Goal: Task Accomplishment & Management: Manage account settings

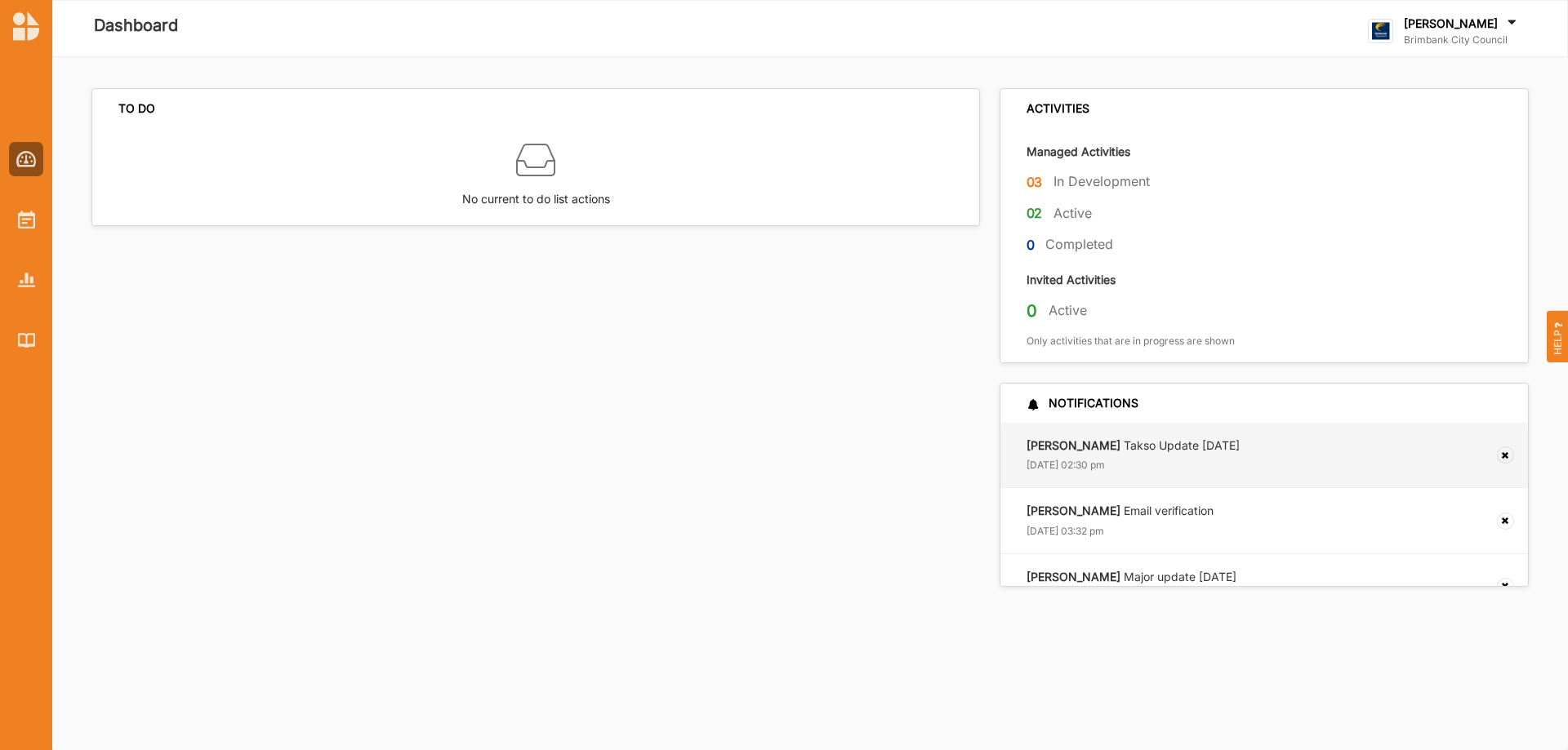
click at [1046, 442] on strong "[PERSON_NAME]" at bounding box center [1072, 445] width 94 height 14
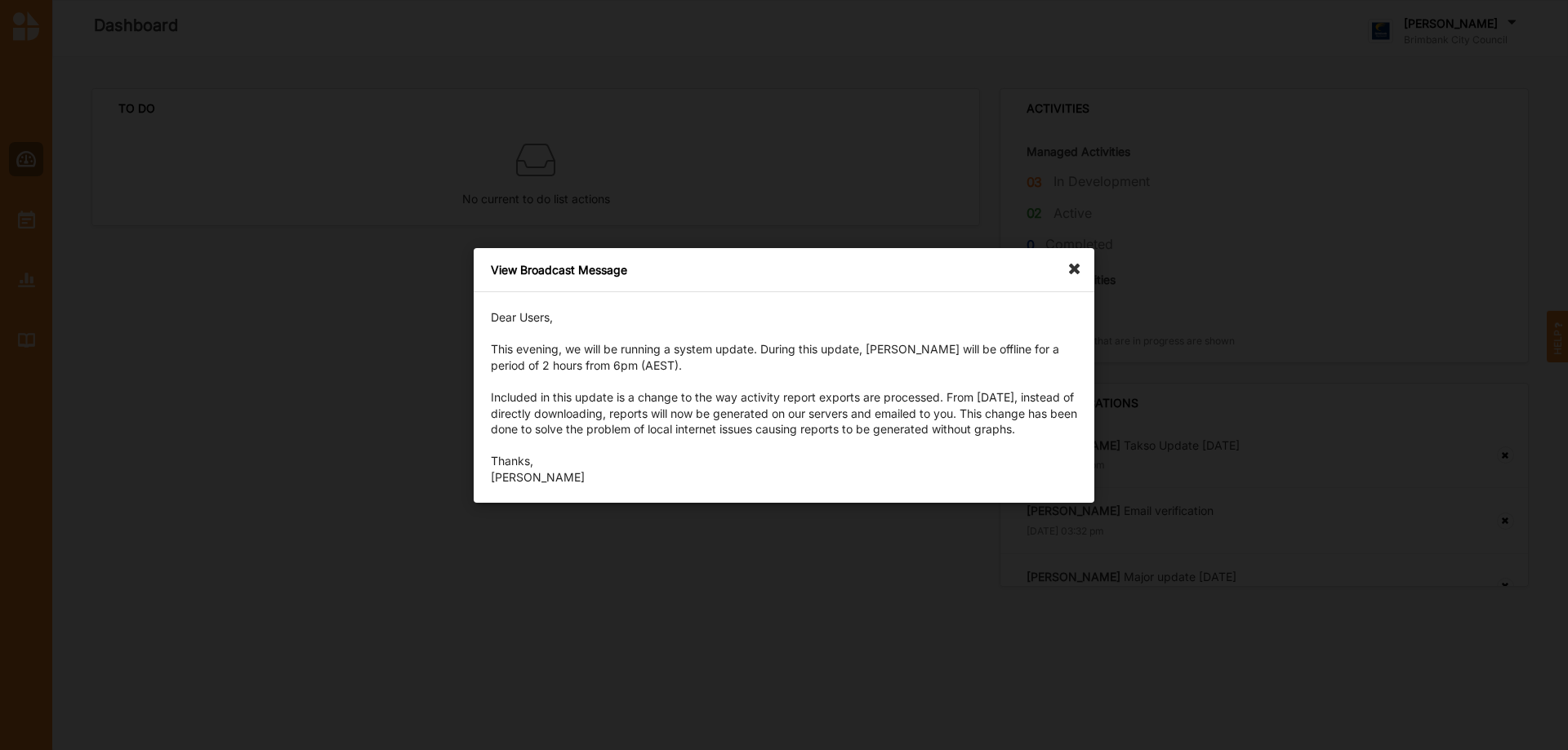
click at [1068, 269] on icon at bounding box center [1078, 260] width 26 height 26
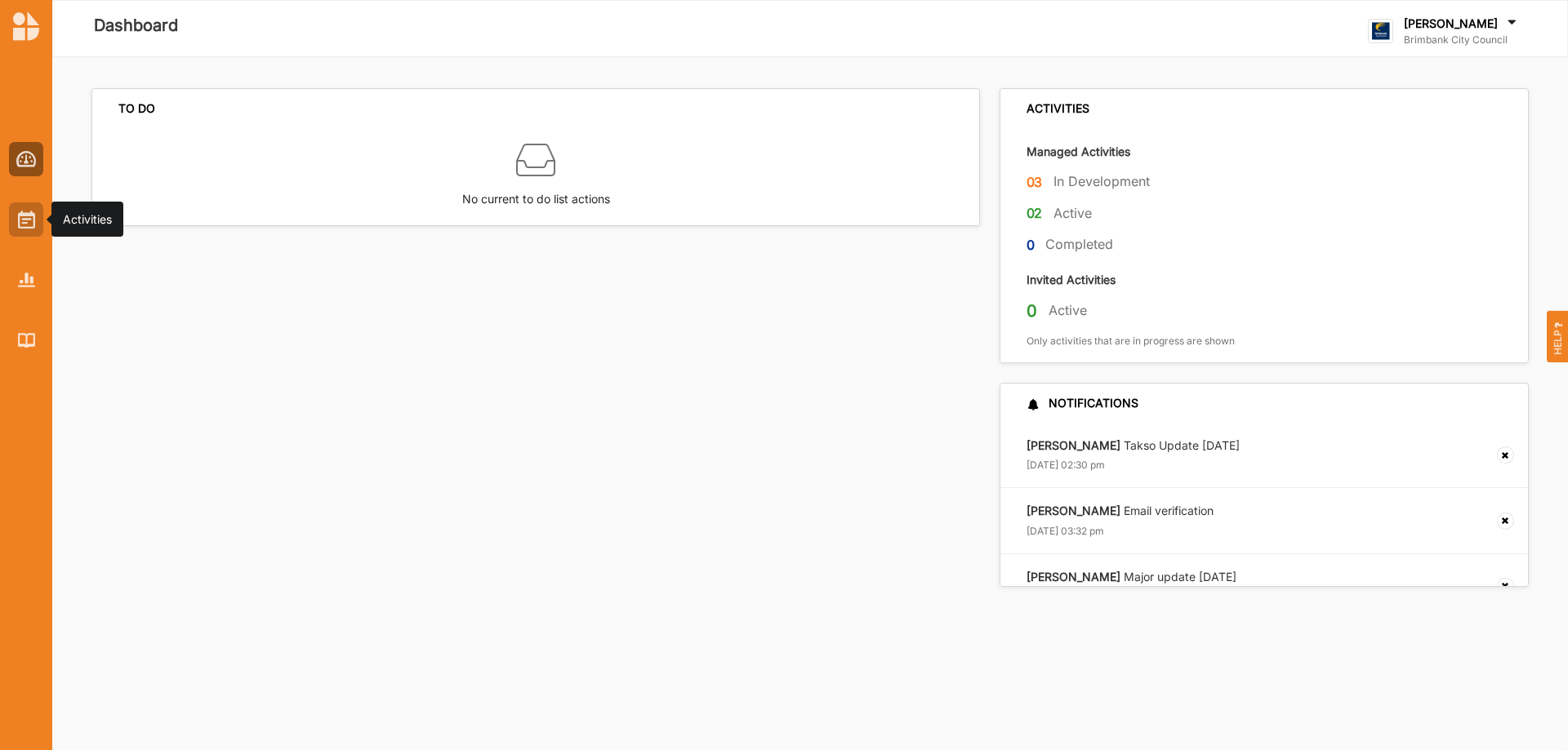
click at [21, 221] on img at bounding box center [26, 220] width 17 height 18
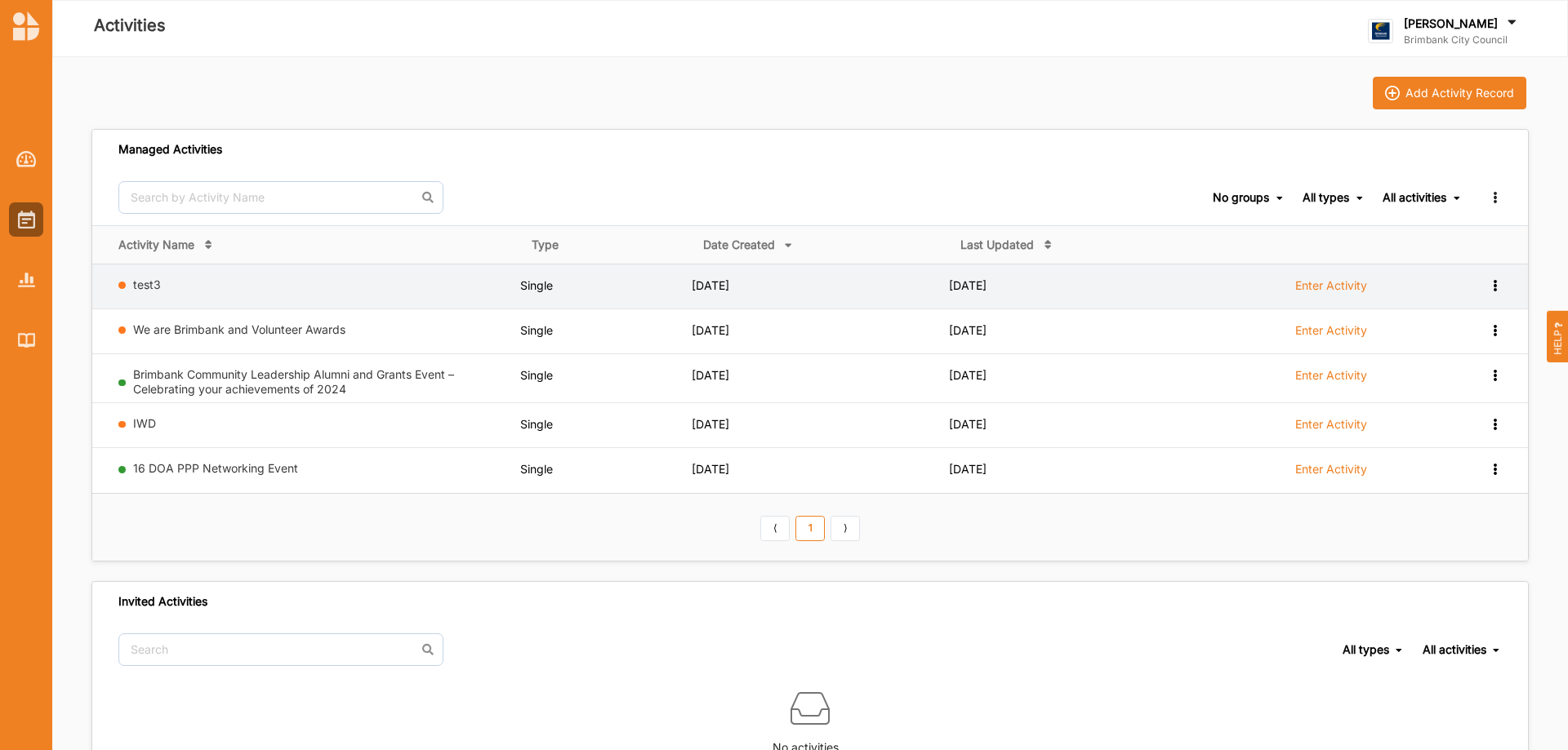
click at [1486, 293] on td "View Report View Team Add to group Remove" at bounding box center [1495, 286] width 66 height 45
click at [1494, 285] on icon at bounding box center [1495, 283] width 14 height 12
click at [1436, 393] on div "Remove" at bounding box center [1453, 402] width 97 height 30
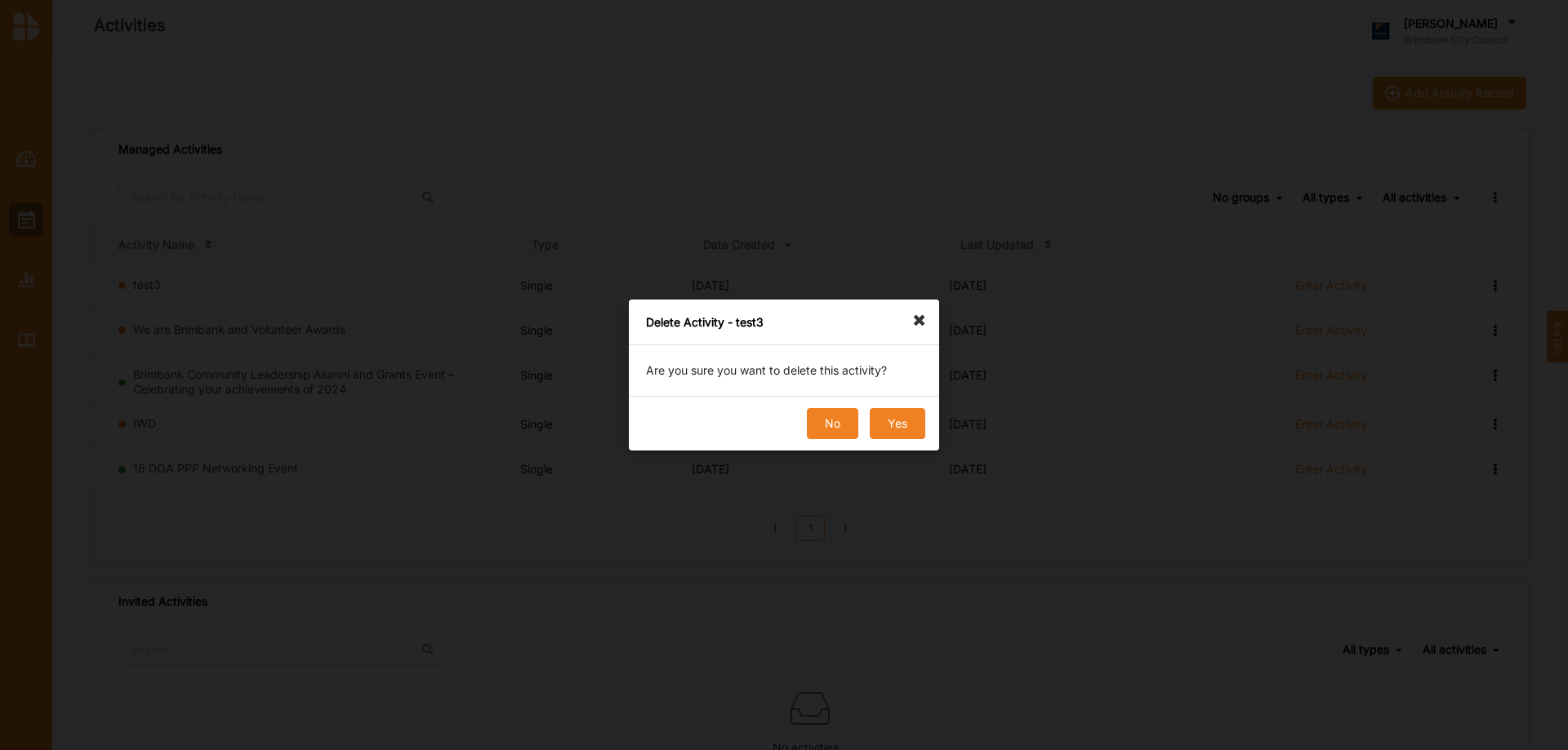
click at [831, 422] on button "No" at bounding box center [833, 423] width 52 height 31
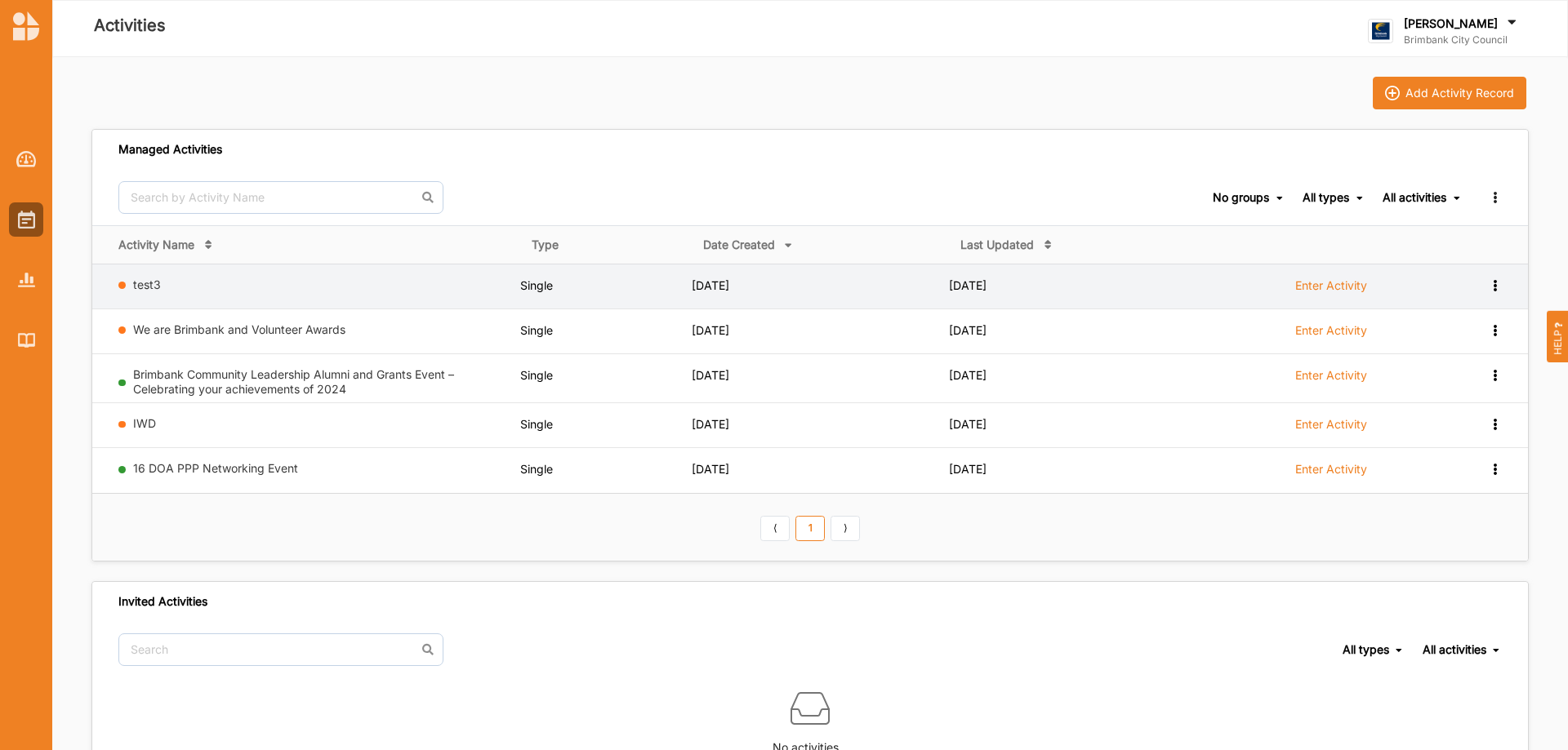
drag, startPoint x: 1498, startPoint y: 286, endPoint x: 1495, endPoint y: 295, distance: 9.5
click at [1498, 286] on icon at bounding box center [1495, 283] width 14 height 12
click at [1459, 394] on div "Remove" at bounding box center [1453, 402] width 97 height 30
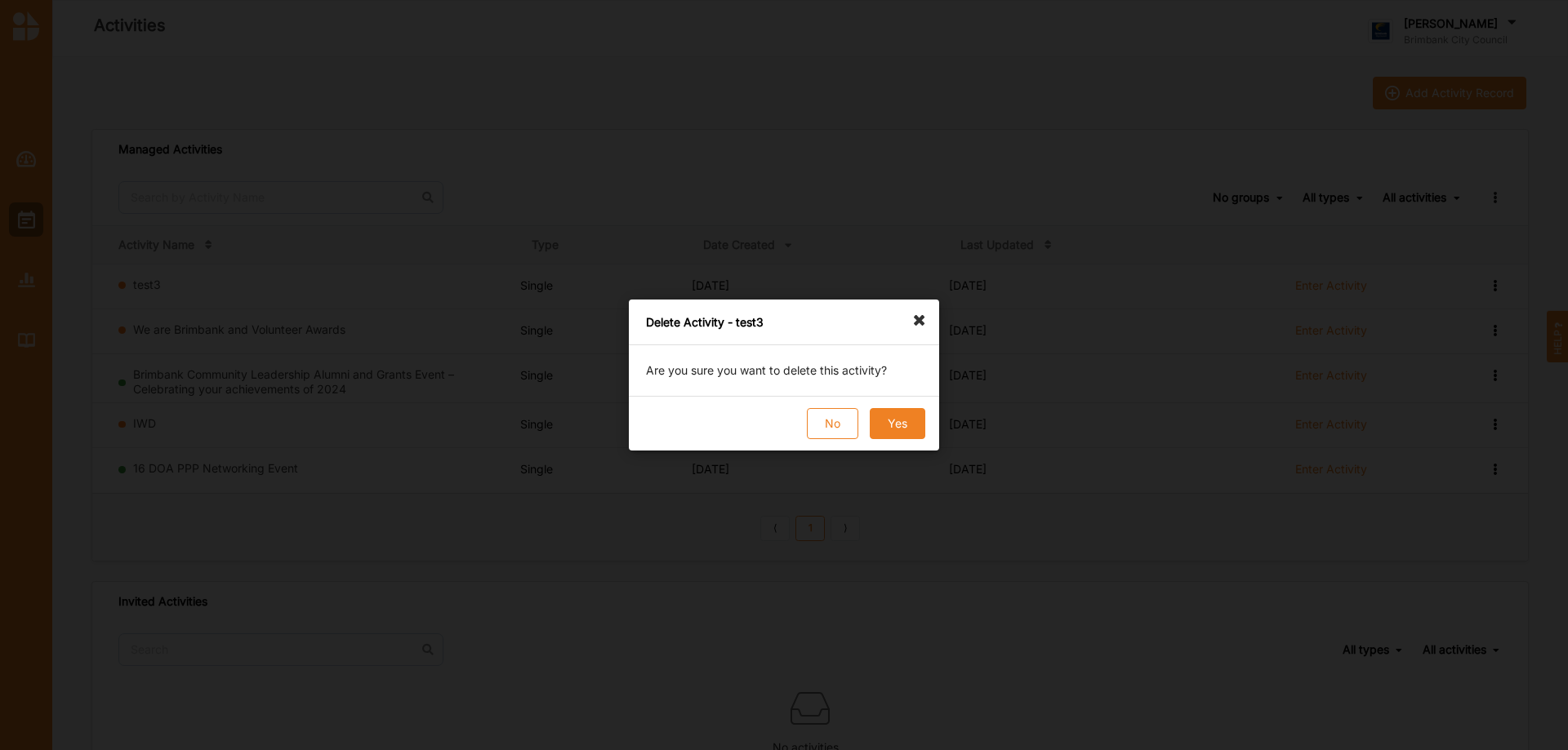
click at [899, 425] on button "Yes" at bounding box center [897, 423] width 55 height 31
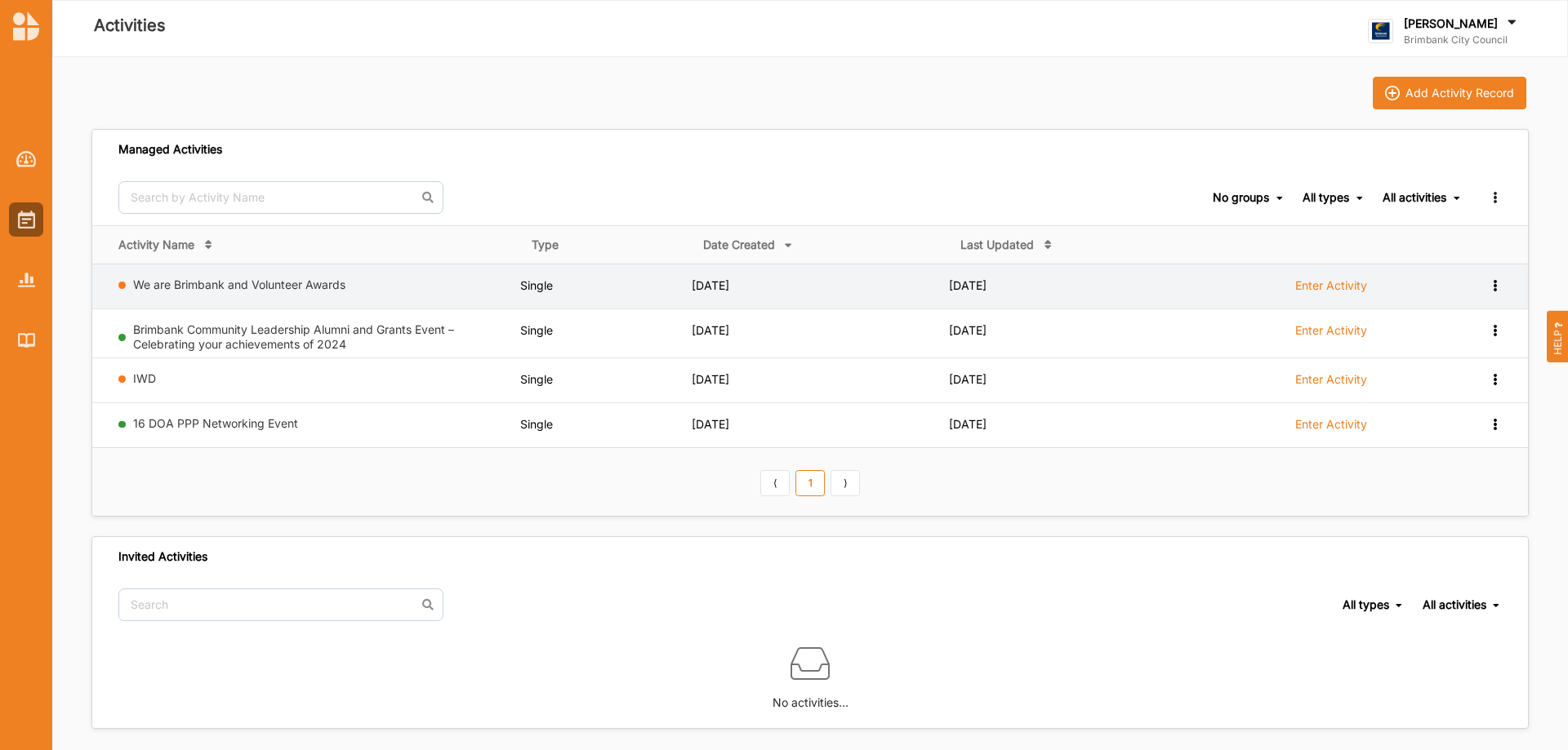
click at [1501, 283] on icon at bounding box center [1495, 283] width 14 height 12
click at [1271, 277] on div "Enter Activity" at bounding box center [1330, 292] width 248 height 31
click at [197, 287] on link "We are Brimbank and Volunteer Awards" at bounding box center [239, 284] width 212 height 14
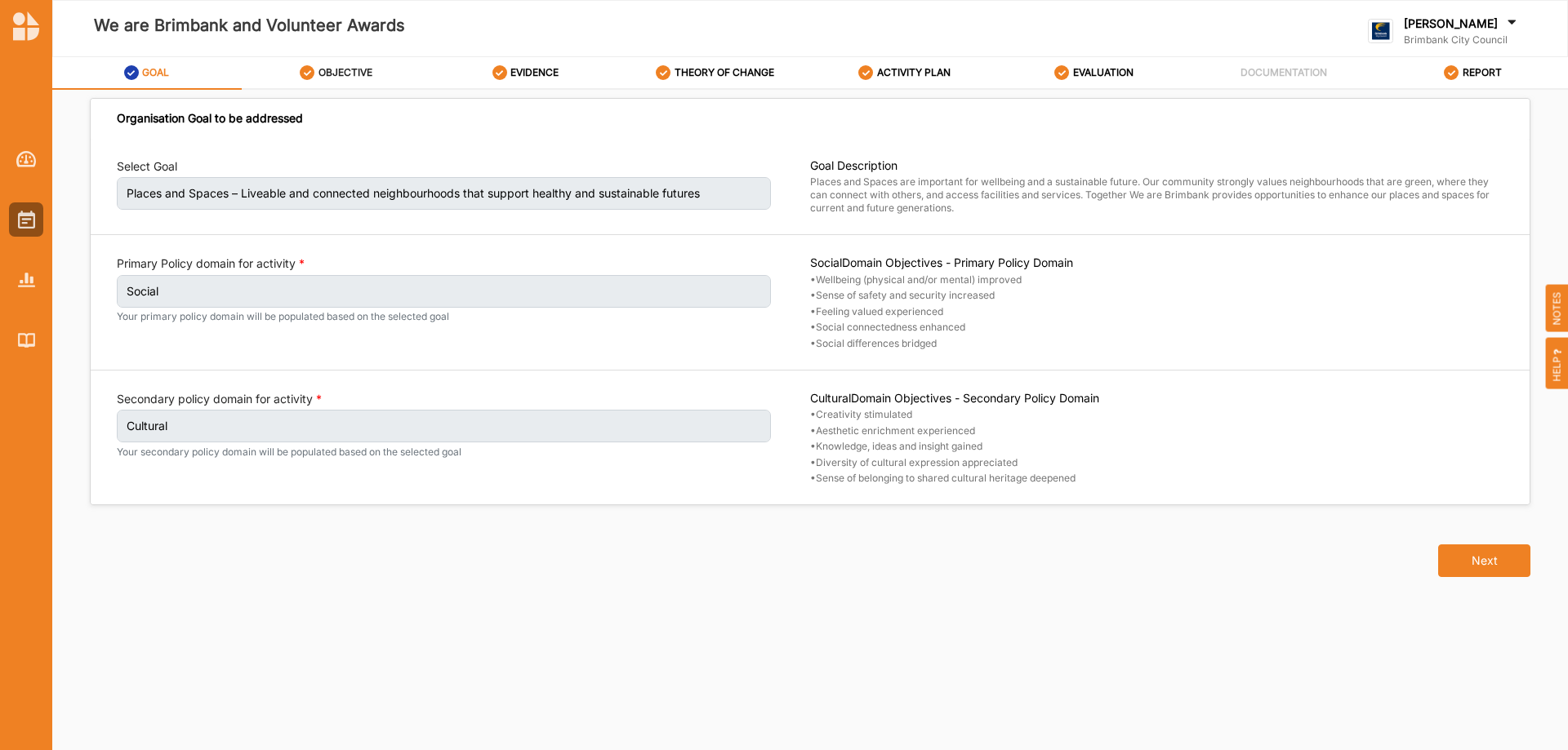
click at [347, 72] on label "OBJECTIVE" at bounding box center [345, 72] width 54 height 13
select select "8"
select select "5"
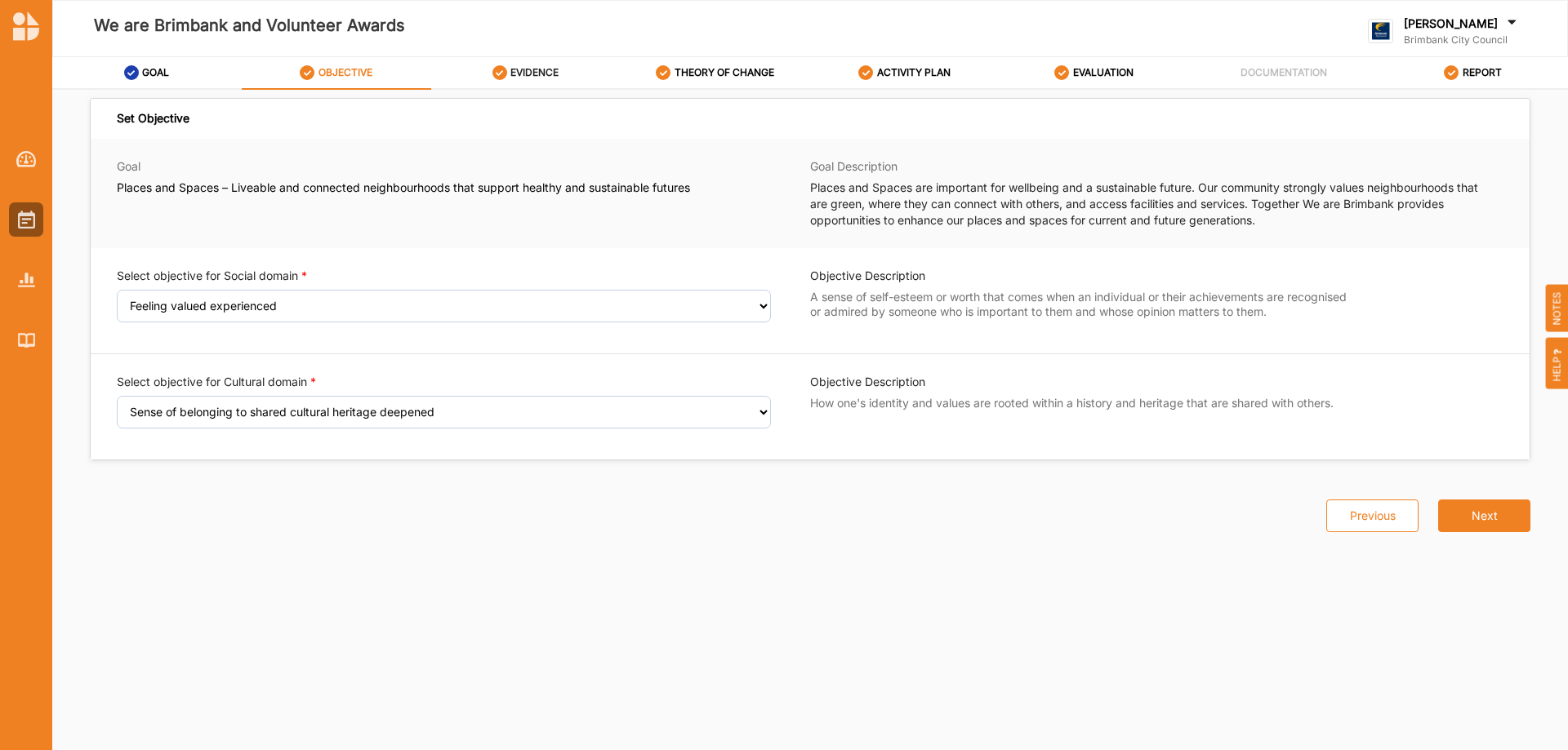
click at [538, 72] on label "EVIDENCE" at bounding box center [535, 72] width 48 height 13
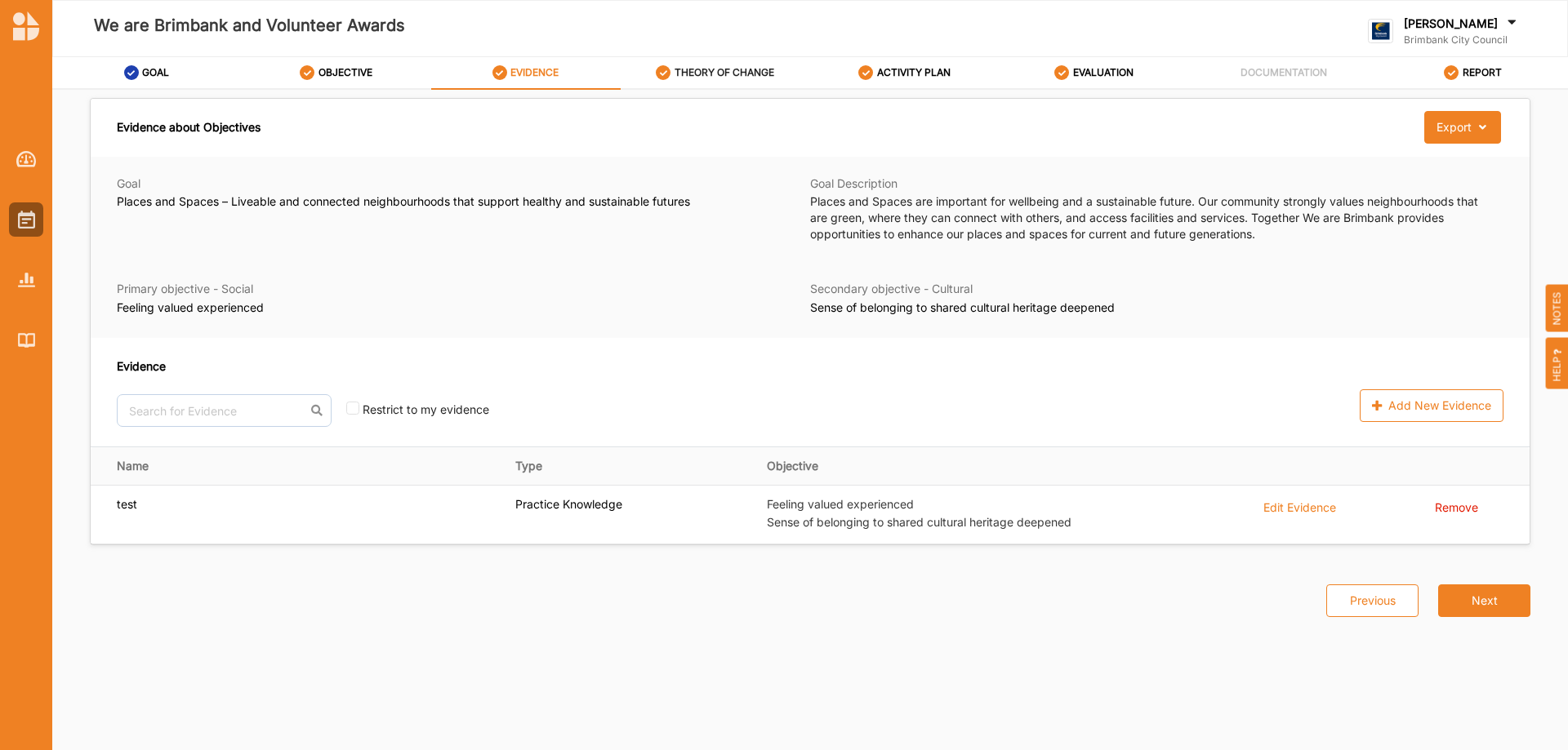
click at [706, 63] on div "THEORY OF CHANGE" at bounding box center [715, 72] width 118 height 29
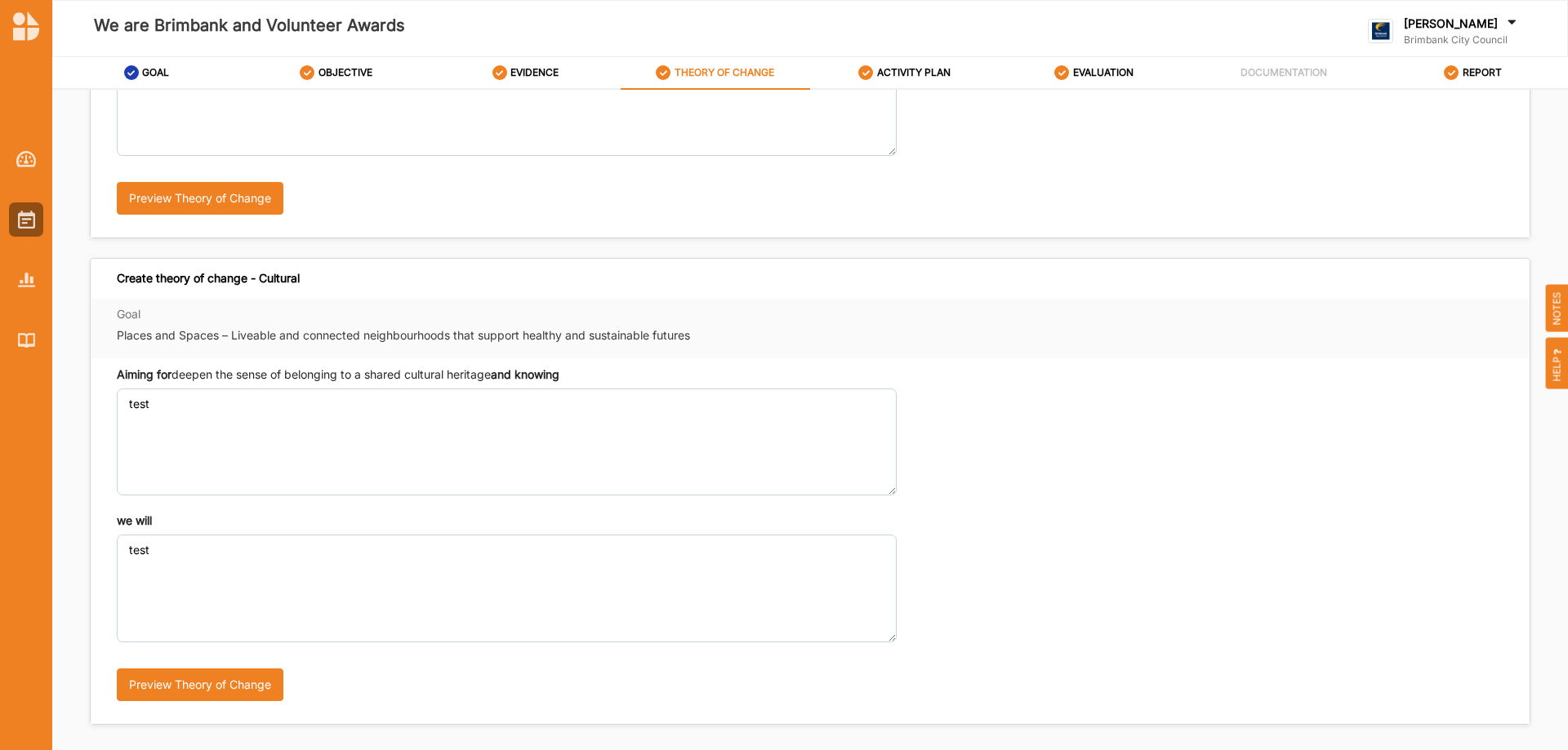
scroll to position [81, 0]
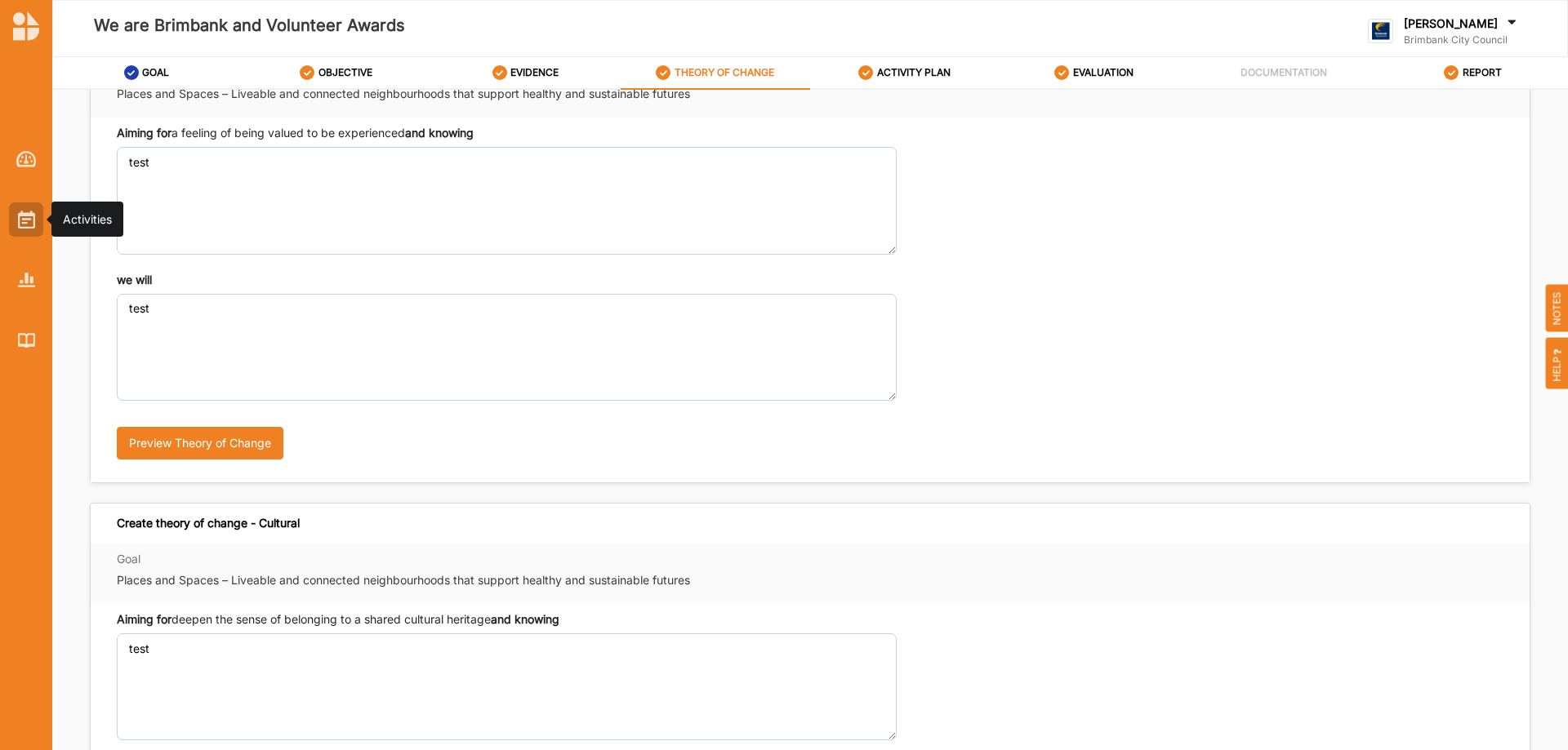
click at [28, 211] on img at bounding box center [26, 220] width 17 height 18
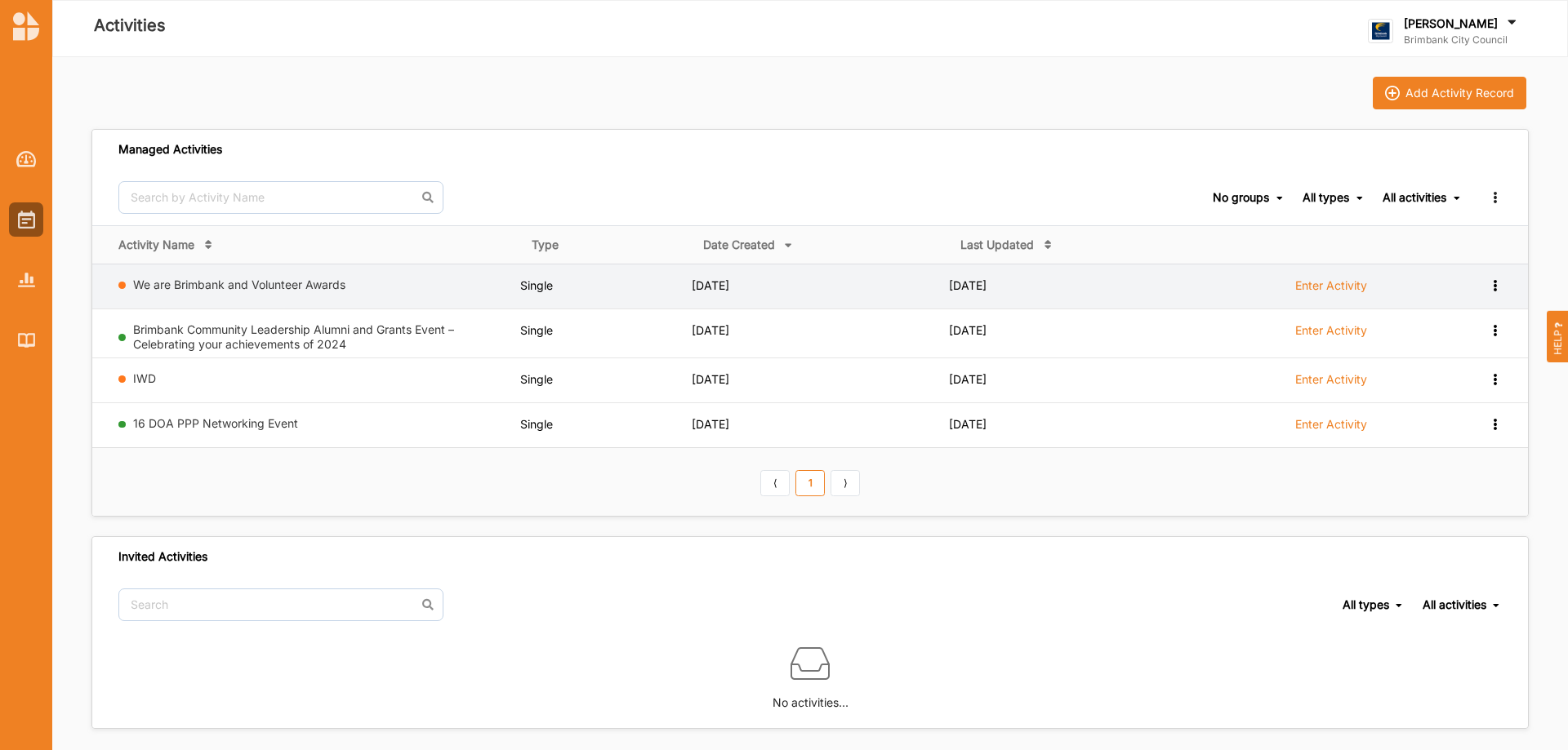
click at [1485, 287] on div "View Report View Team Add to group Remove" at bounding box center [1481, 284] width 40 height 15
click at [1431, 405] on div "Remove" at bounding box center [1453, 401] width 72 height 12
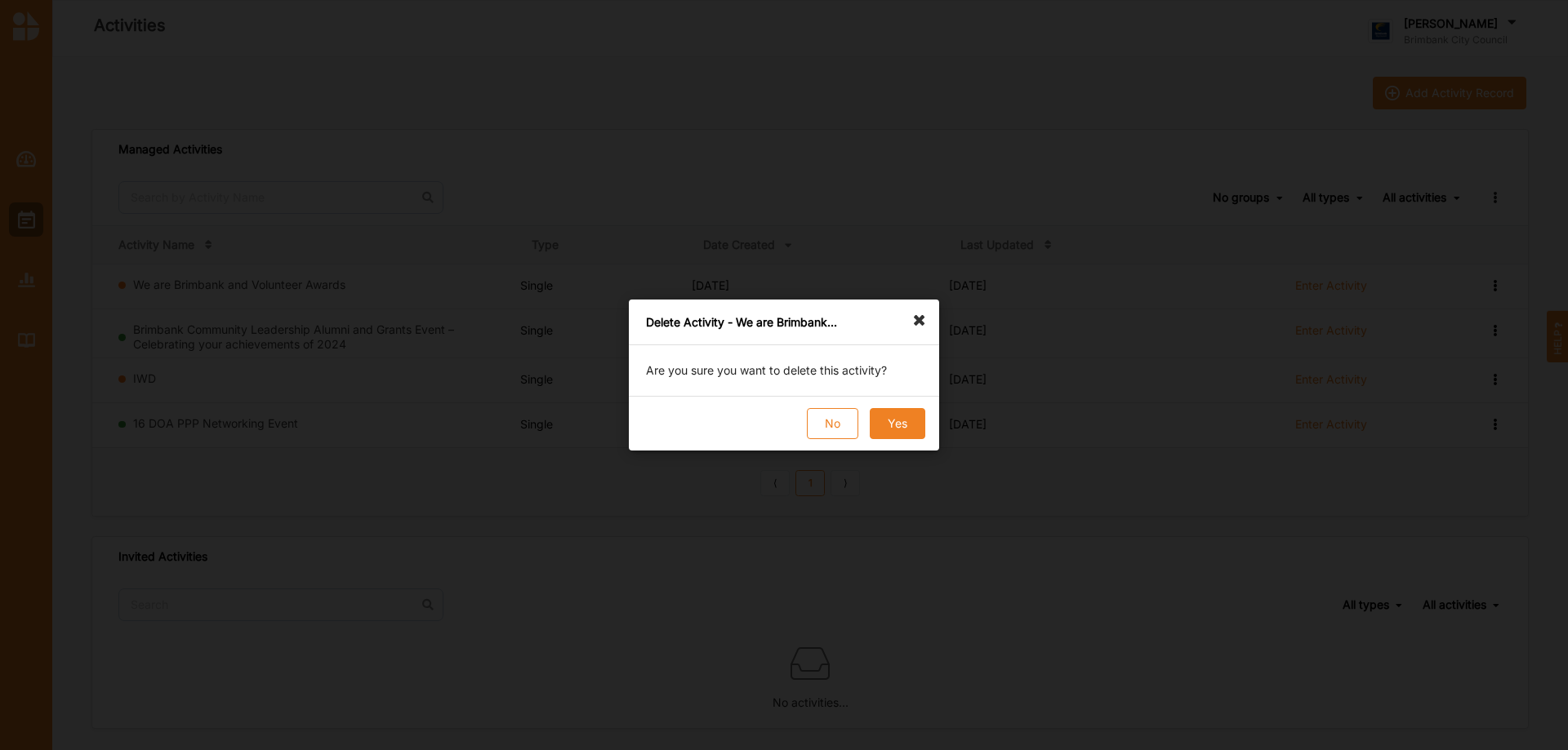
click at [890, 415] on button "Yes" at bounding box center [897, 423] width 55 height 31
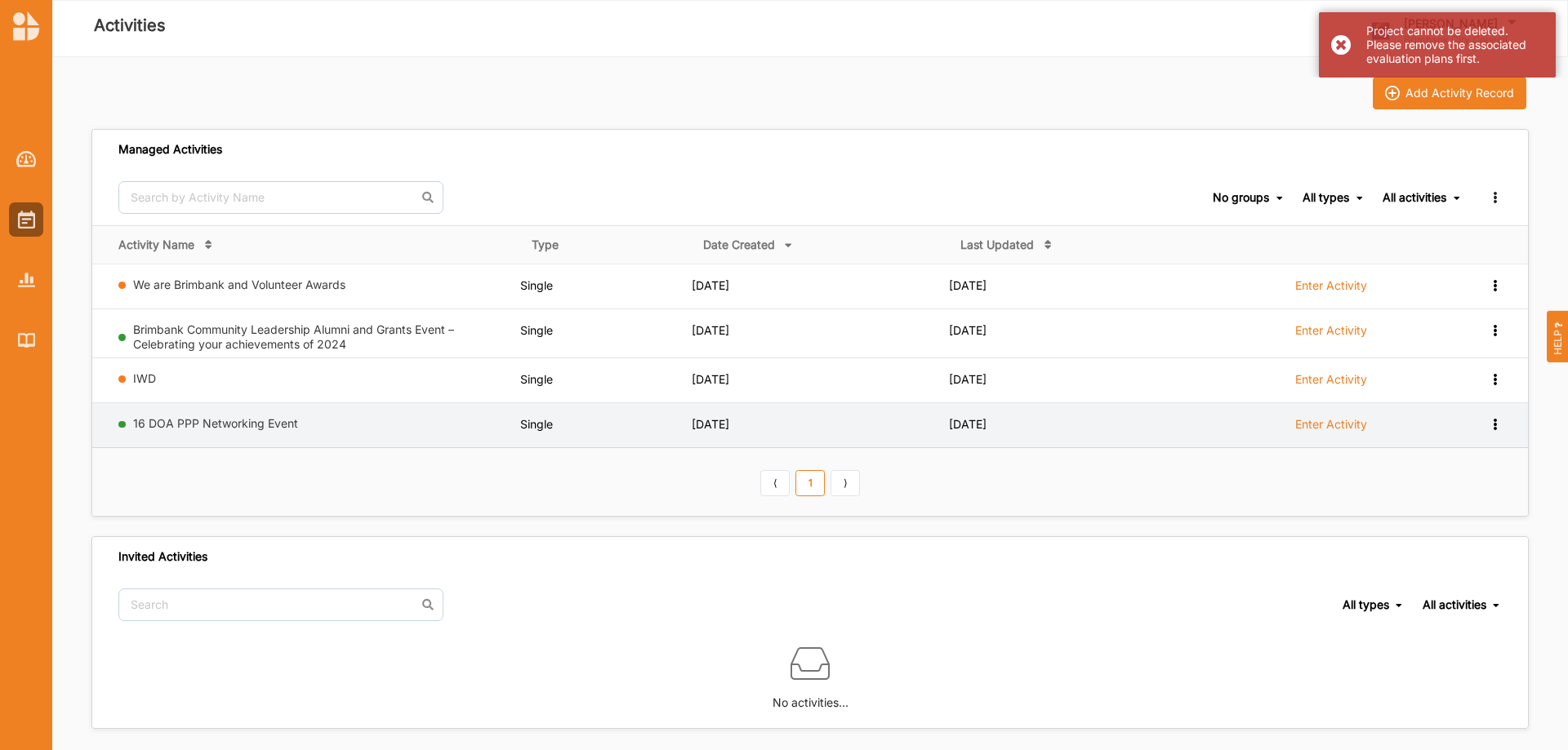
click at [1488, 422] on icon at bounding box center [1495, 422] width 14 height 12
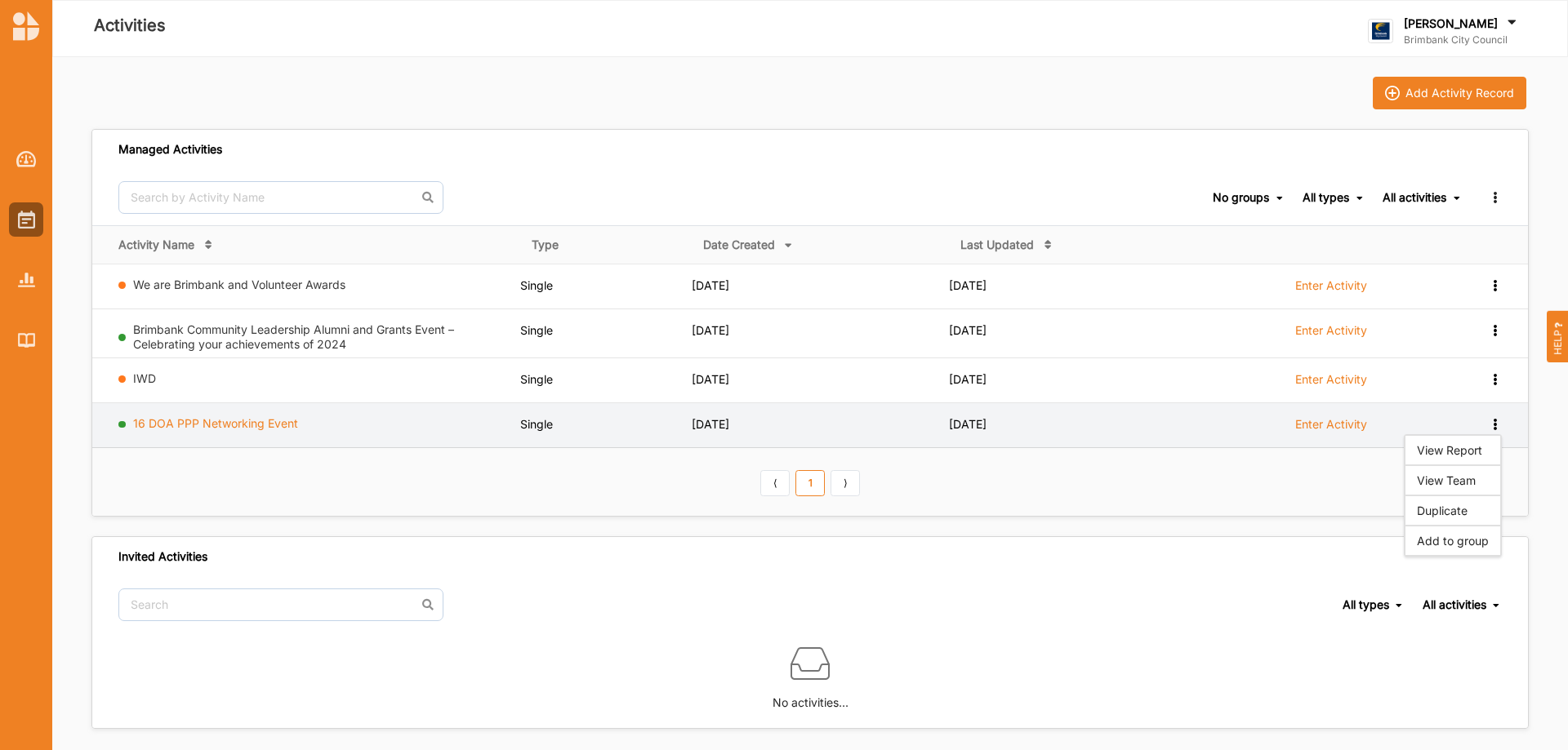
click at [221, 426] on link "16 DOA PPP Networking Event" at bounding box center [216, 424] width 165 height 14
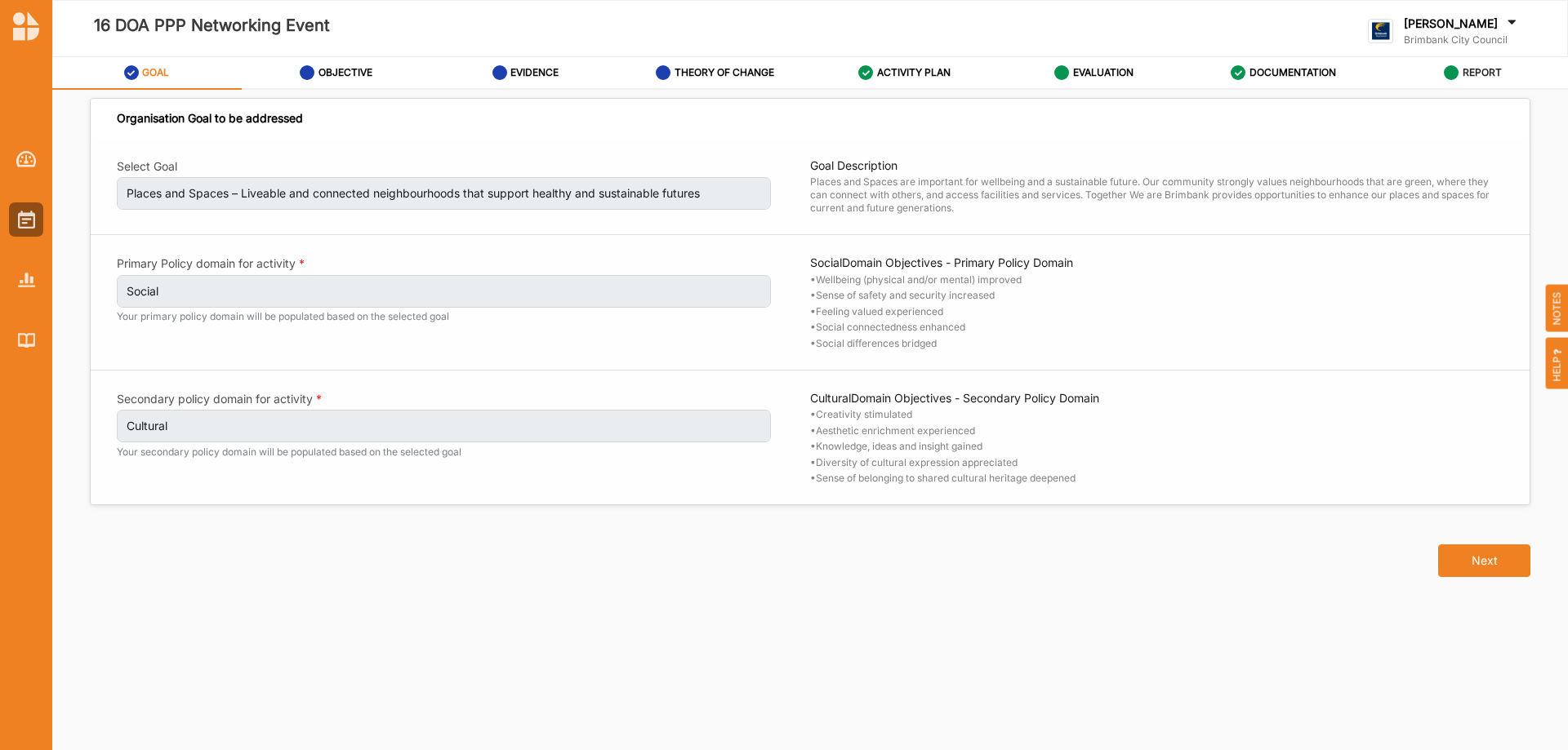
click at [1470, 69] on label "REPORT" at bounding box center [1482, 72] width 39 height 13
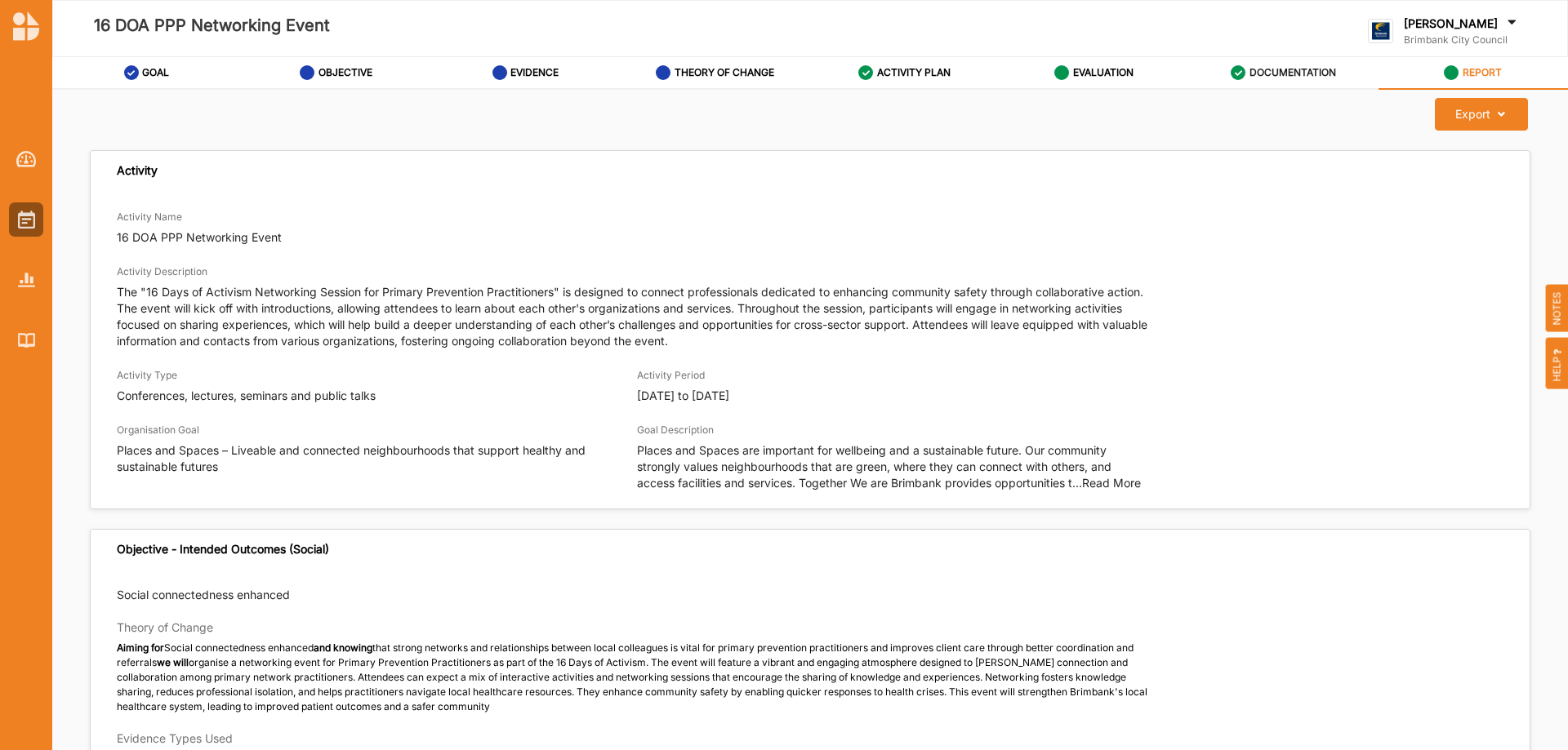
click at [1284, 70] on label "DOCUMENTATION" at bounding box center [1293, 72] width 87 height 13
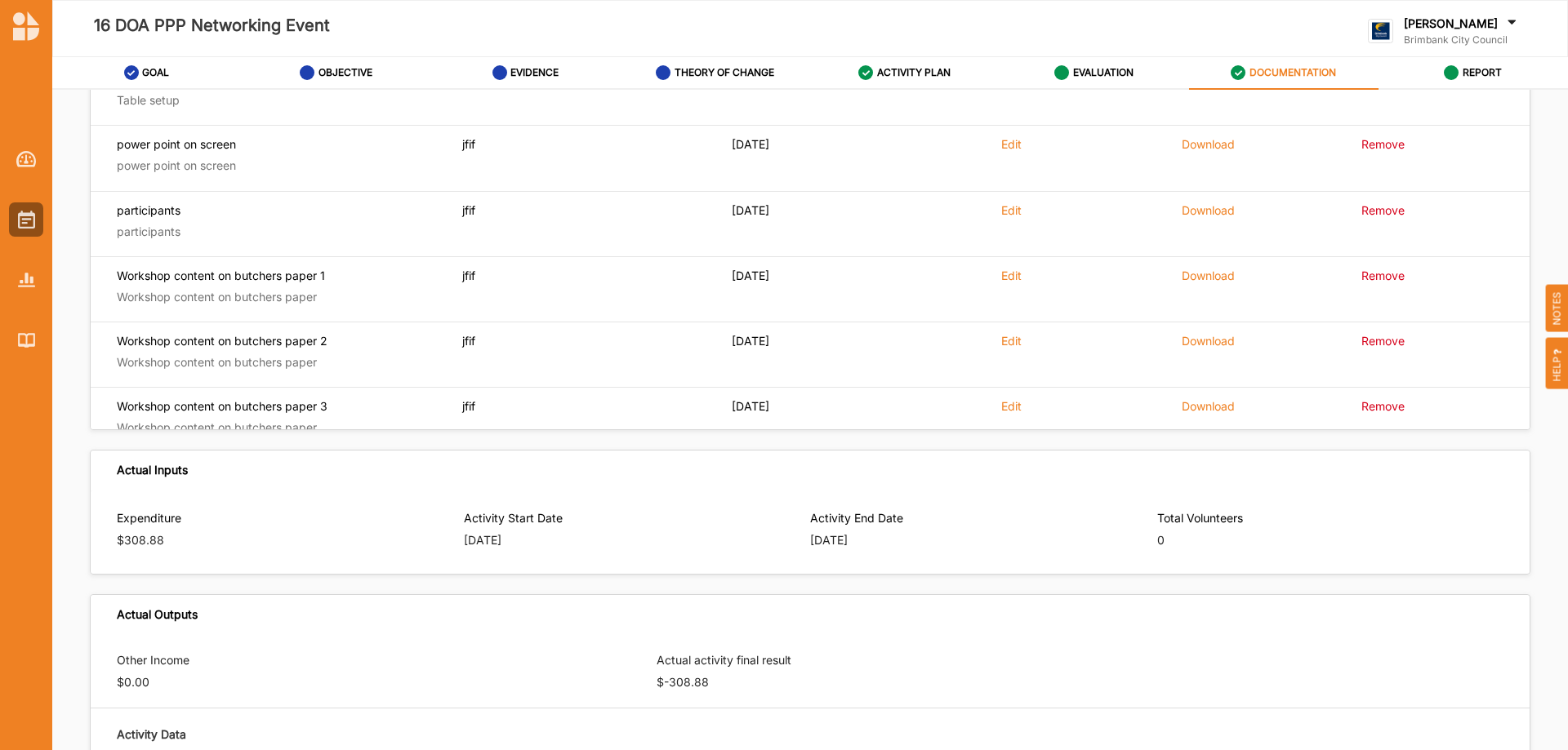
scroll to position [220, 0]
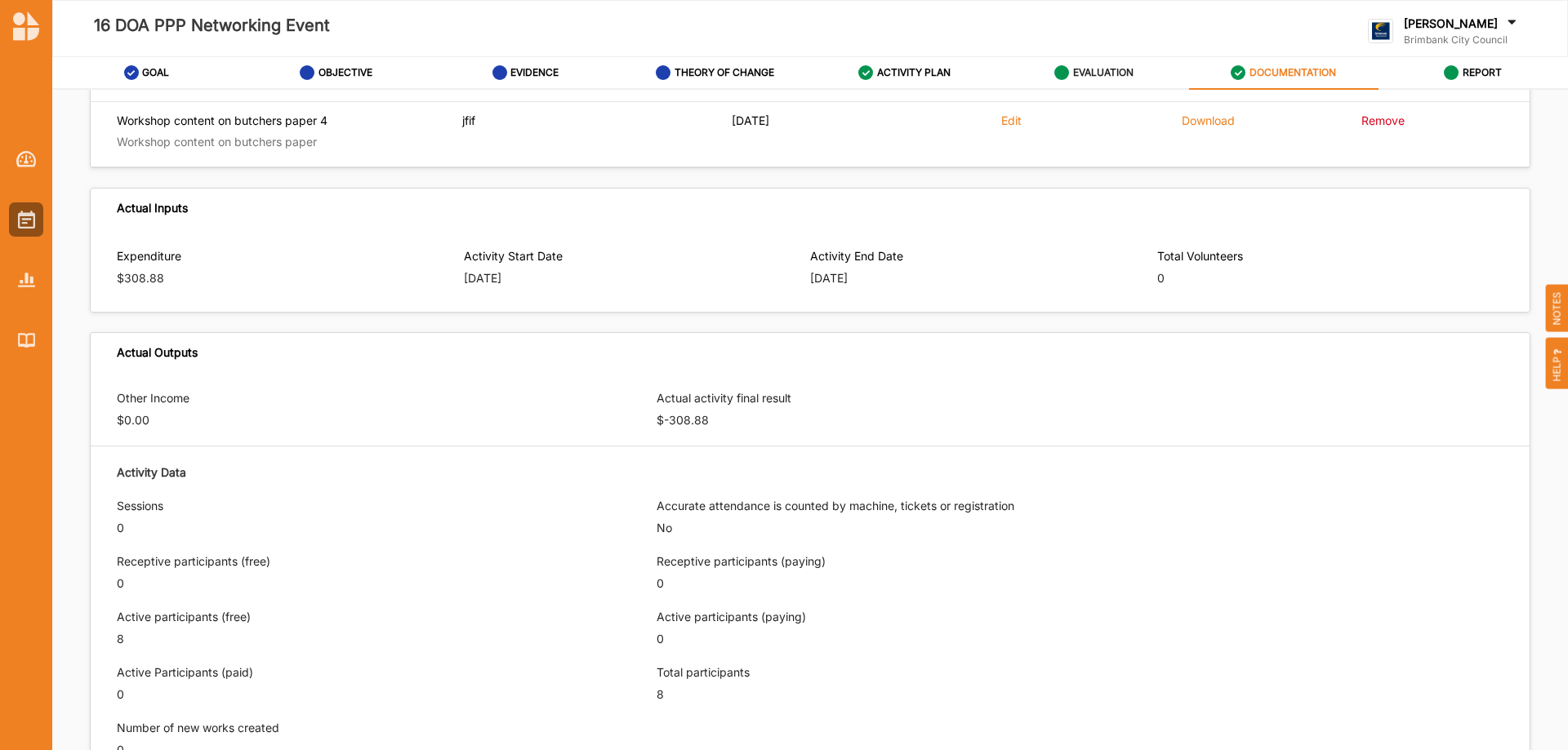
click at [1115, 68] on label "EVALUATION" at bounding box center [1103, 72] width 61 height 13
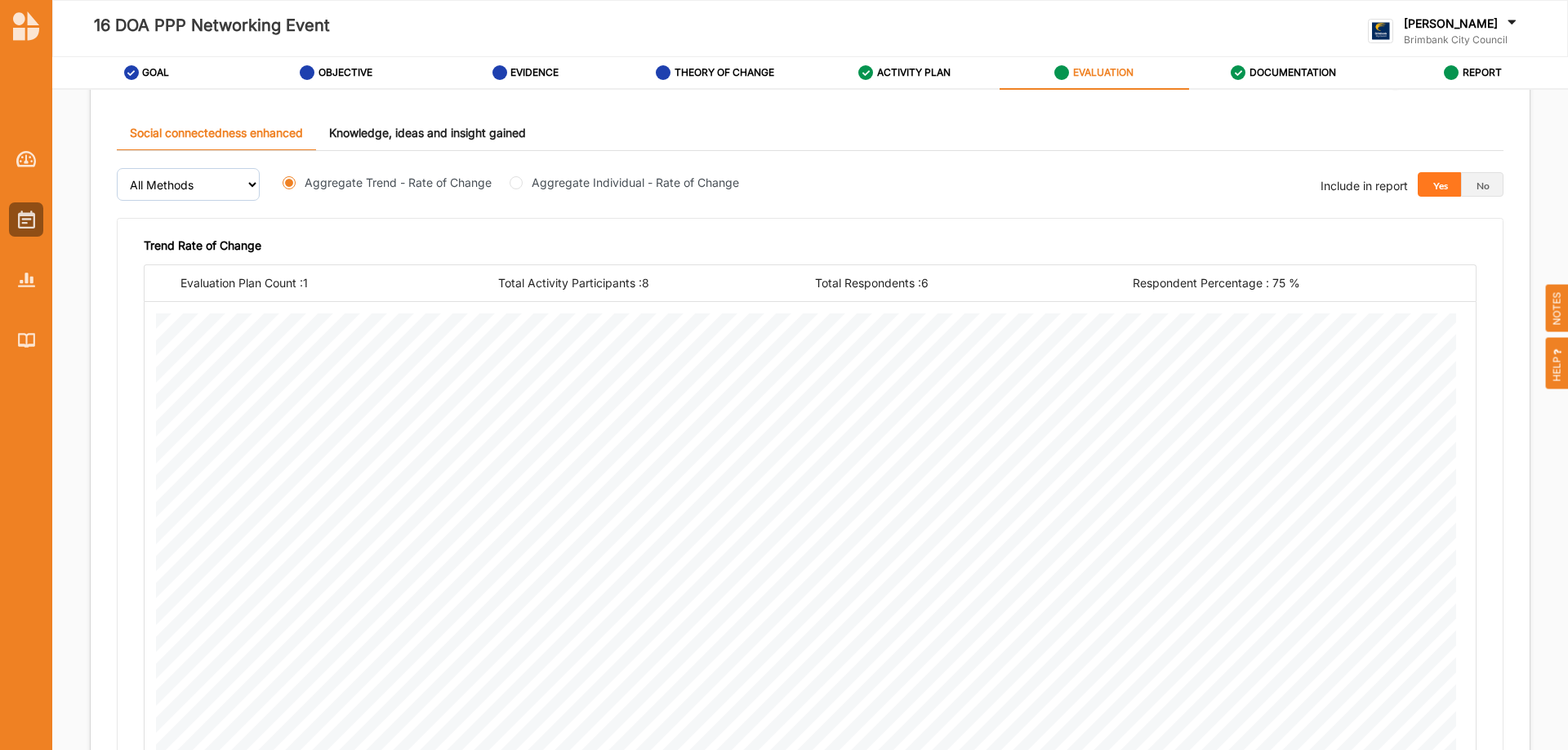
scroll to position [378, 0]
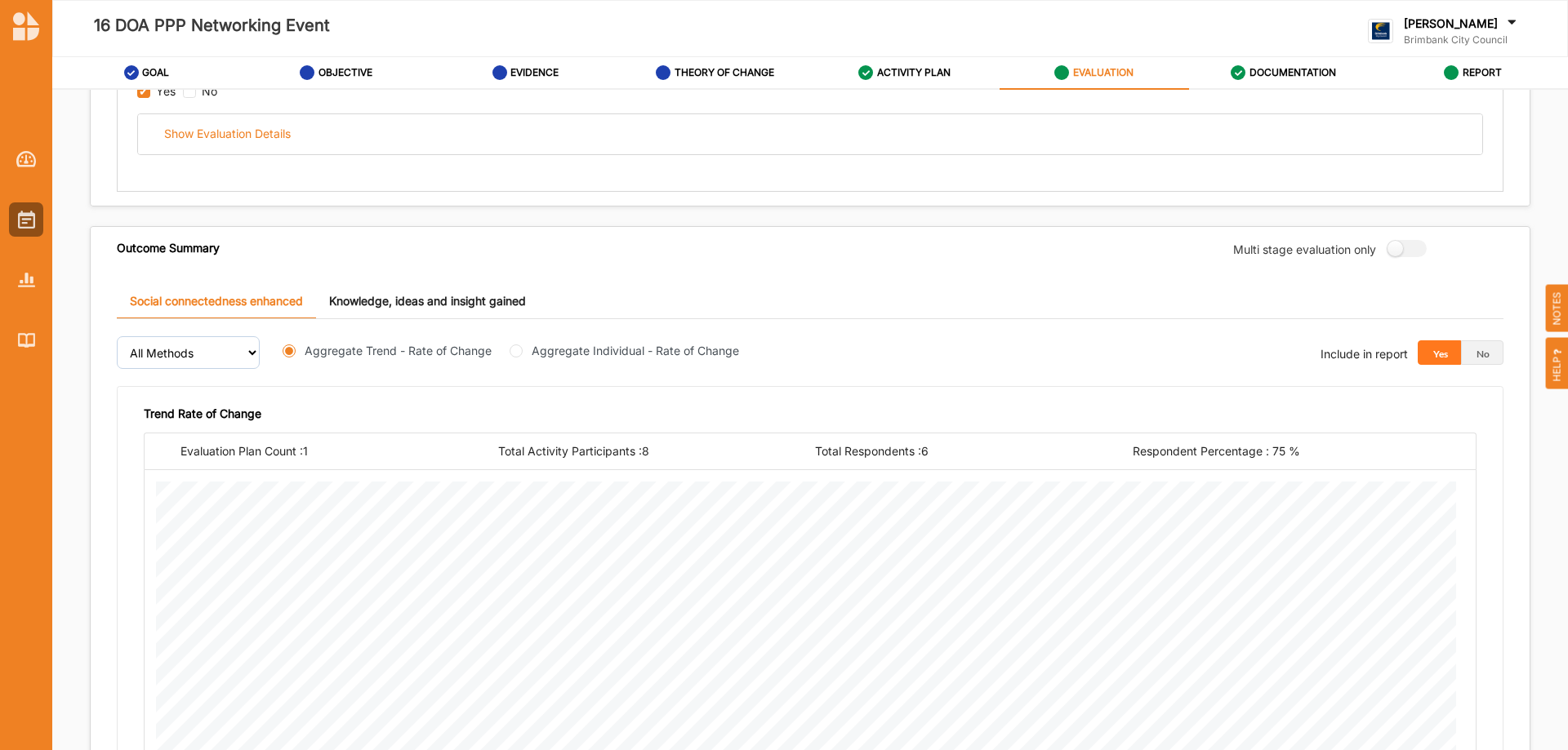
click at [124, 20] on label "16 DOA PPP Networking Event" at bounding box center [212, 26] width 236 height 27
click at [153, 72] on label "GOAL" at bounding box center [156, 72] width 27 height 13
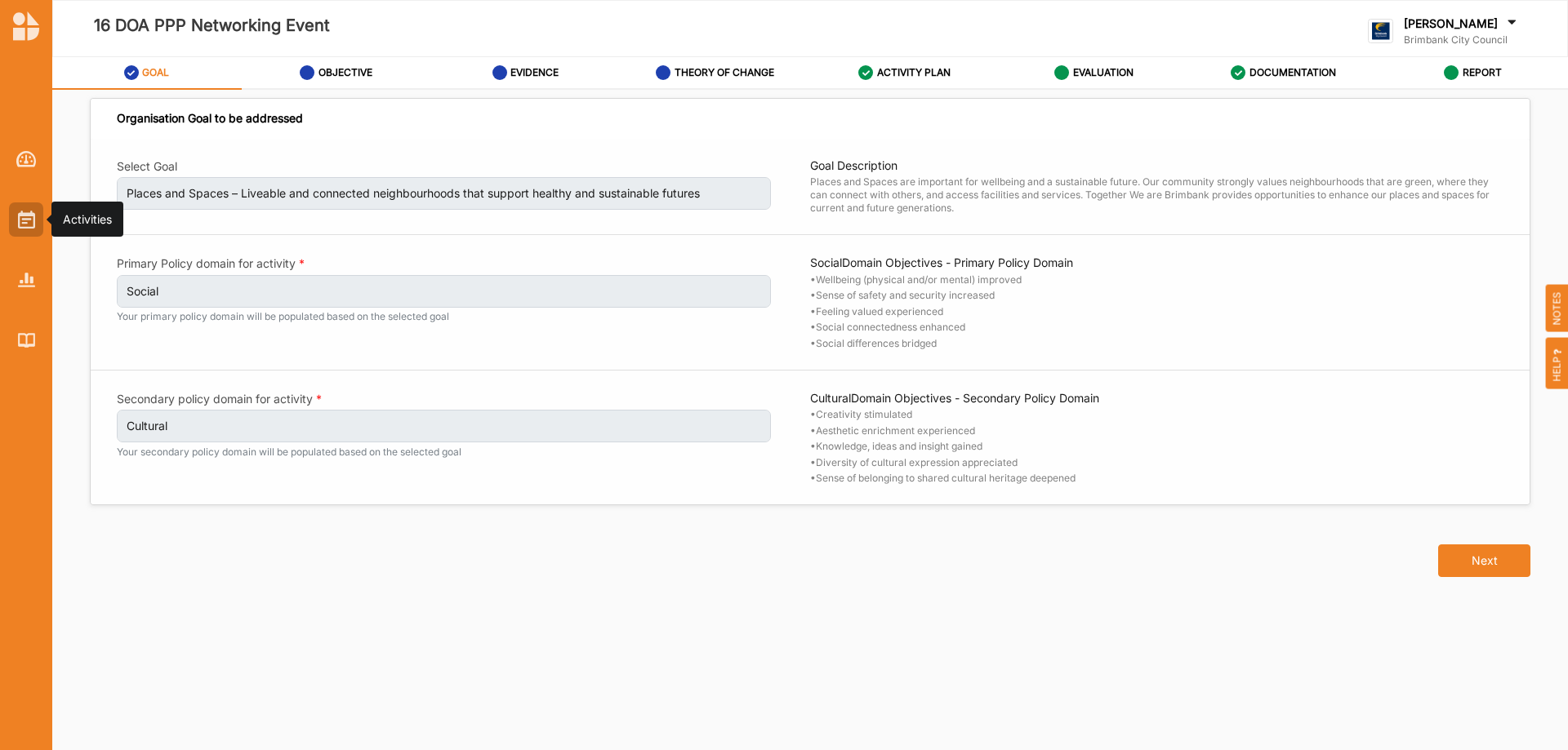
click at [22, 214] on img at bounding box center [26, 220] width 17 height 18
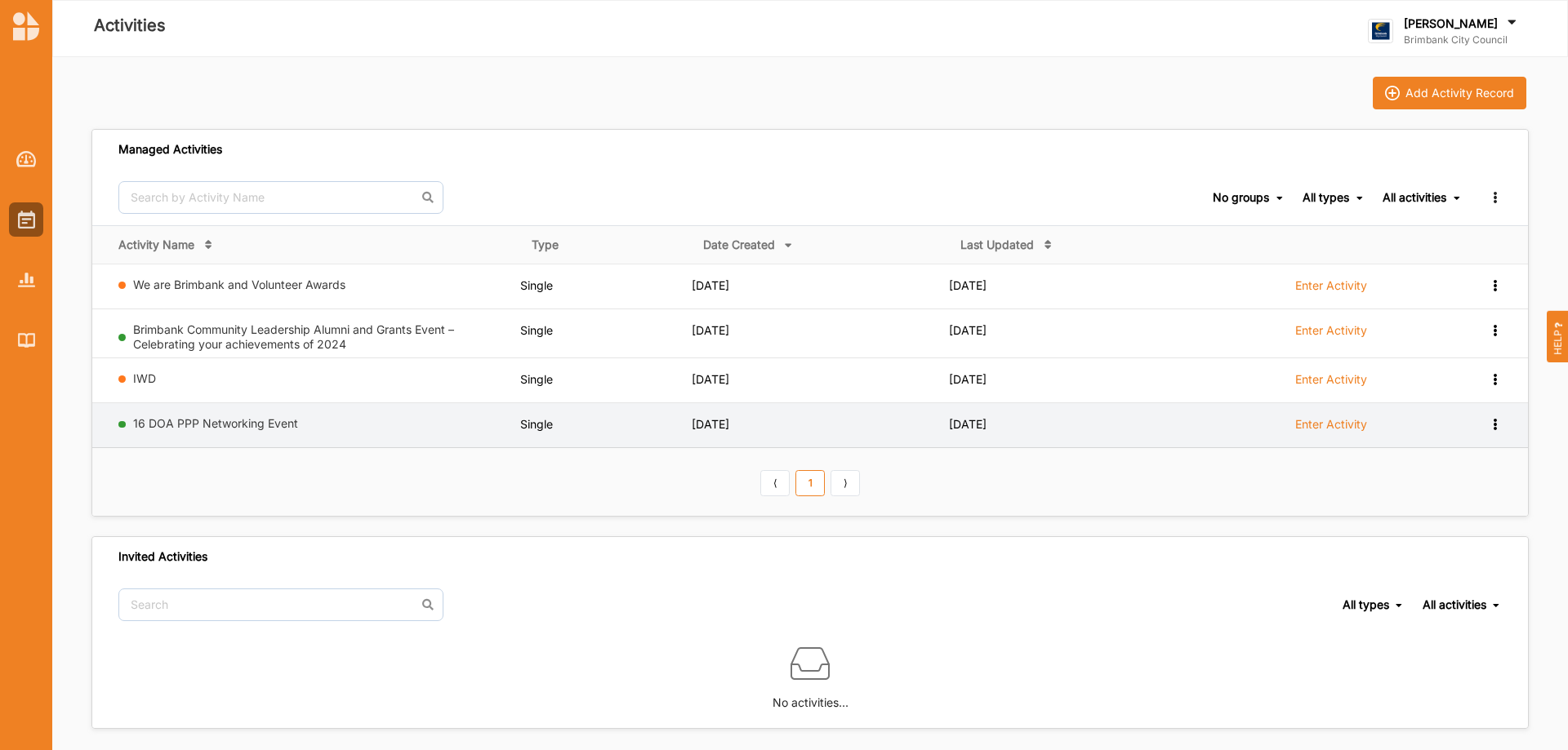
click at [1487, 420] on div "View Report View Team Duplicate Add to group" at bounding box center [1481, 424] width 40 height 15
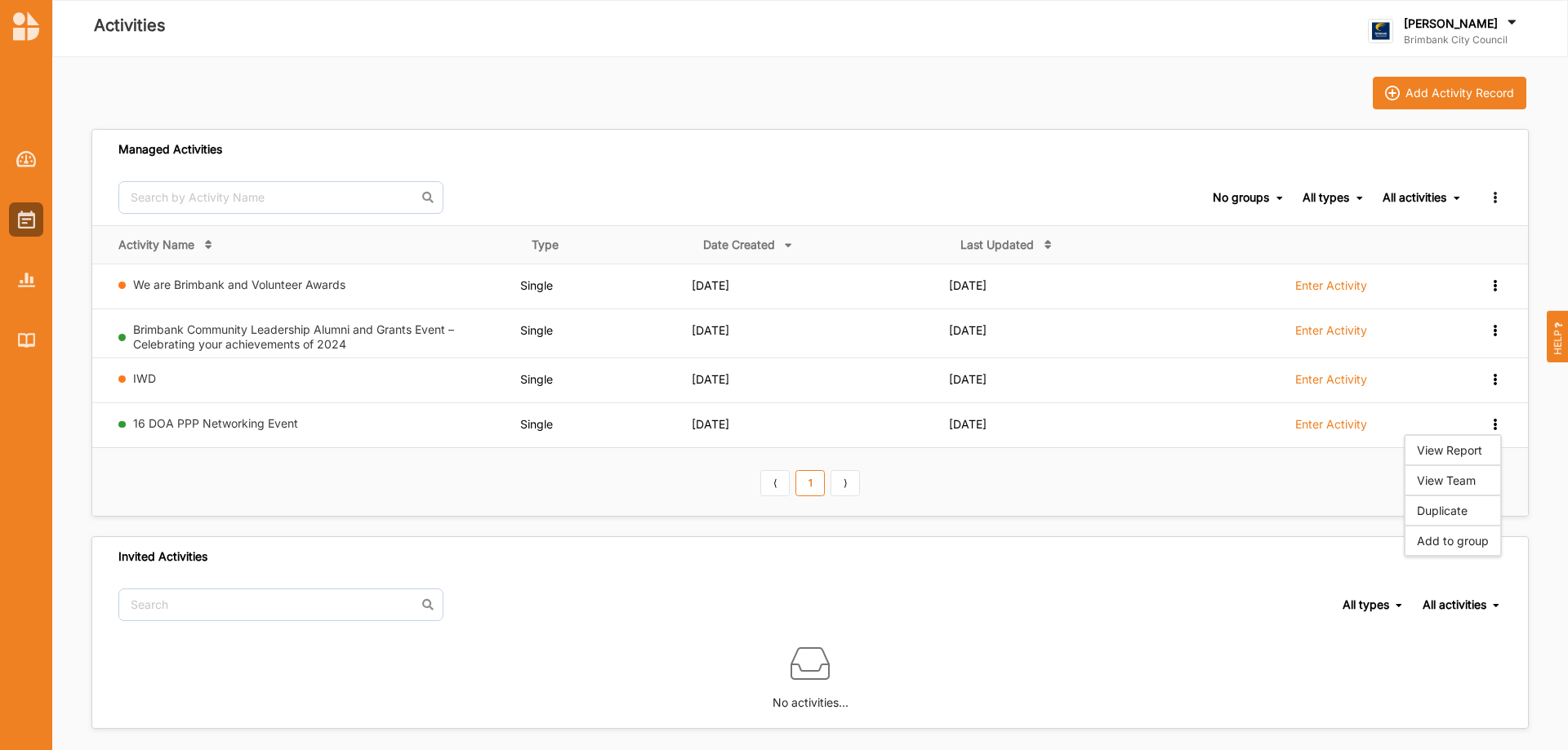
click at [940, 492] on th "⟨ 1 ⟩" at bounding box center [809, 482] width 1436 height 68
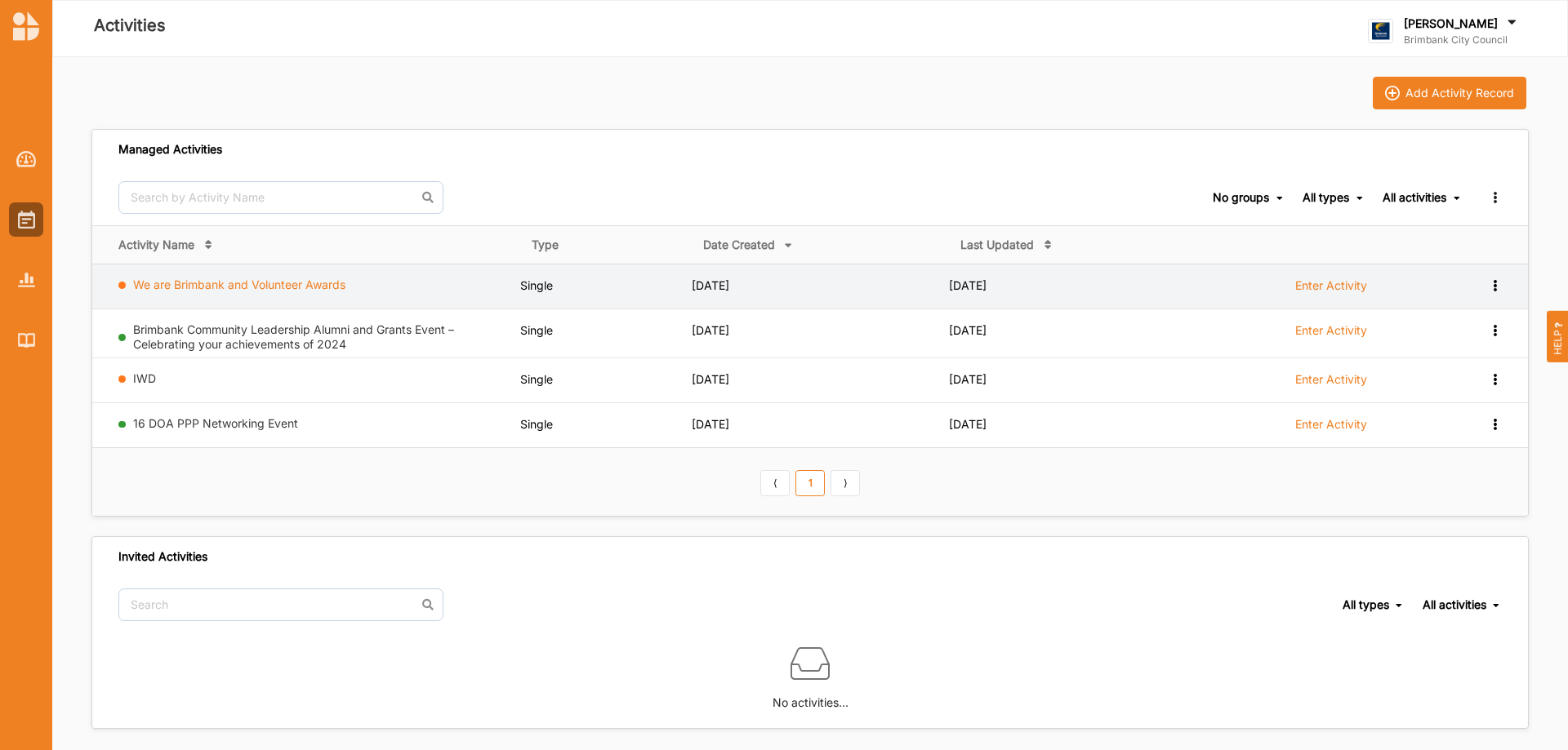
click at [291, 286] on link "We are Brimbank and Volunteer Awards" at bounding box center [239, 284] width 212 height 14
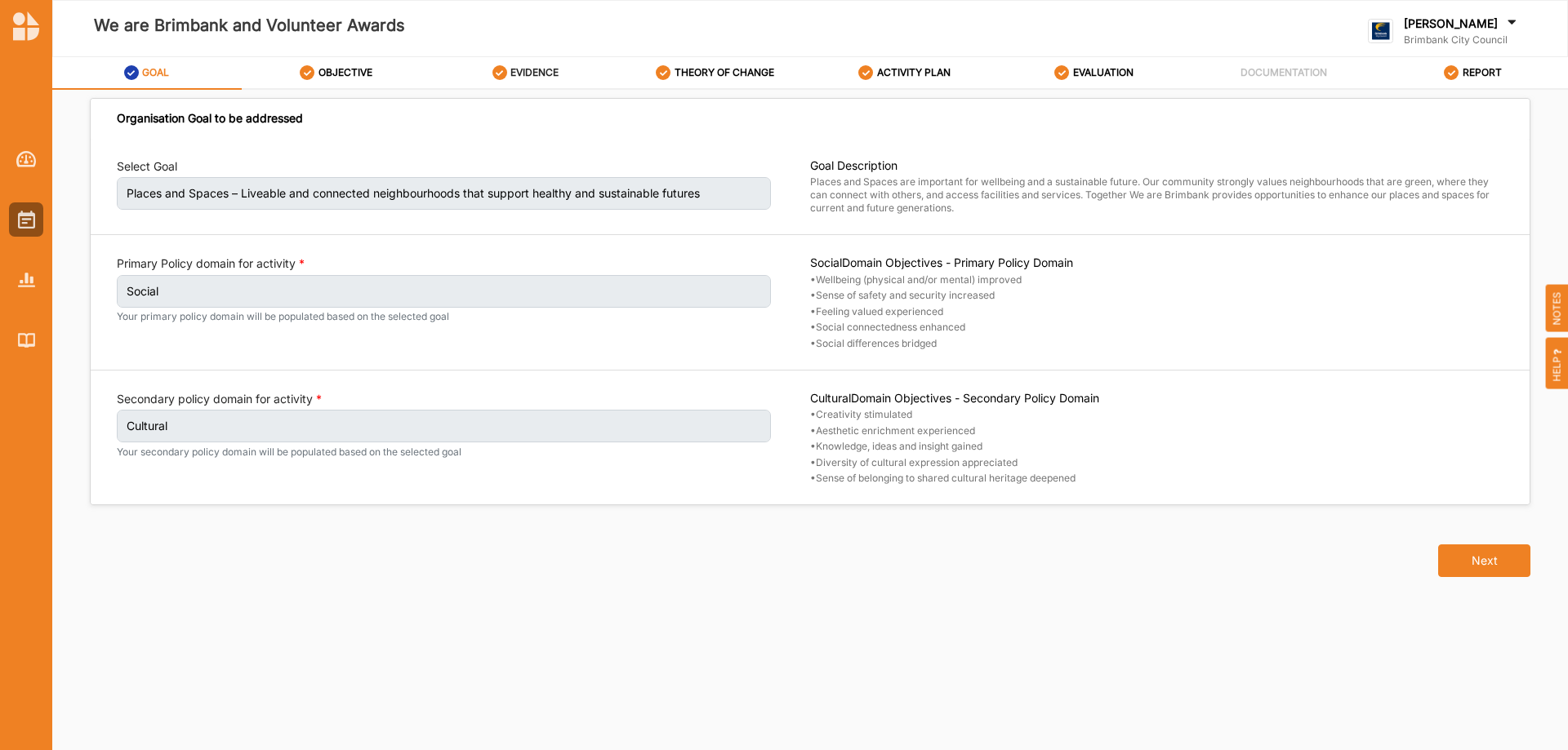
click at [545, 62] on div "EVIDENCE" at bounding box center [525, 72] width 67 height 29
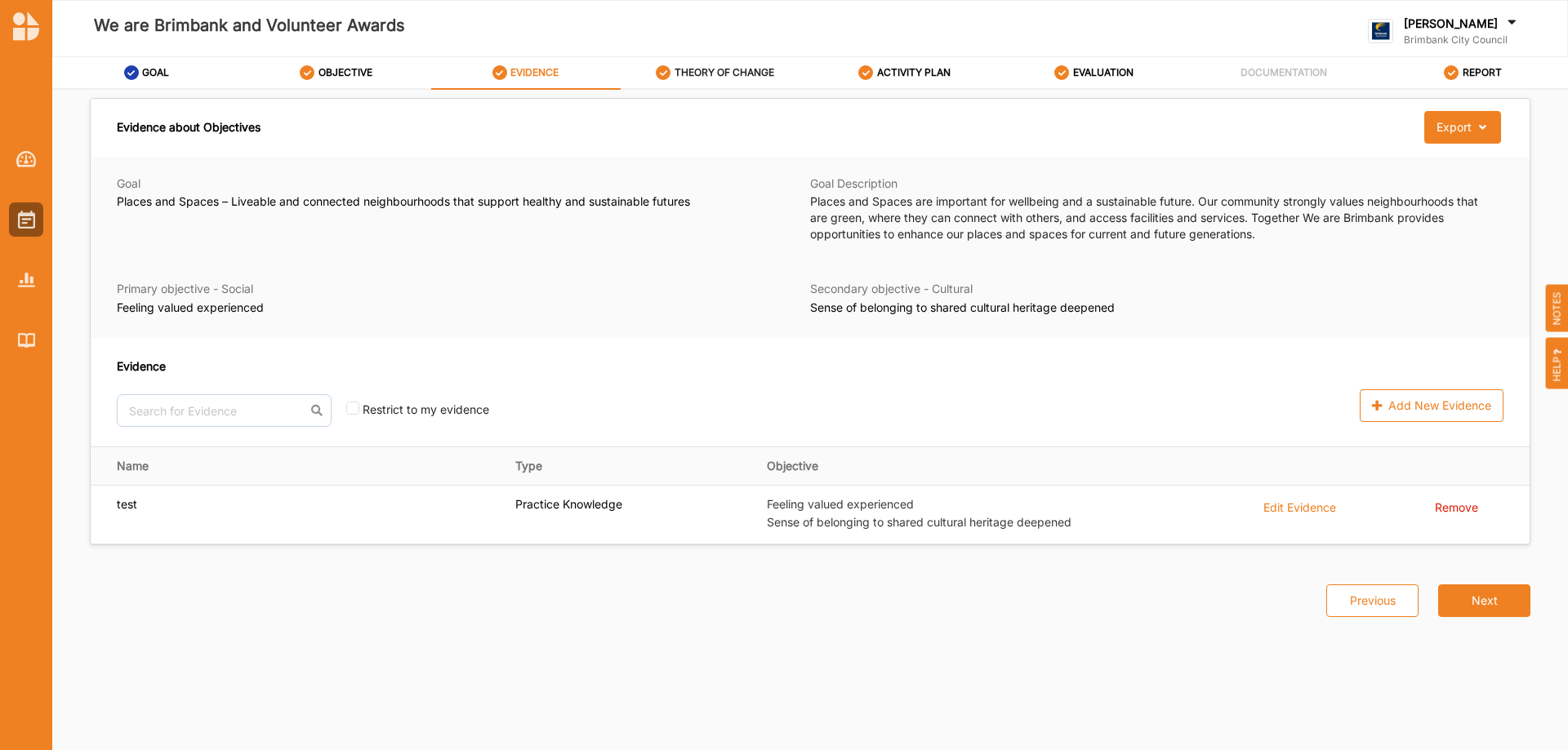
click at [725, 70] on label "THEORY OF CHANGE" at bounding box center [724, 72] width 99 height 13
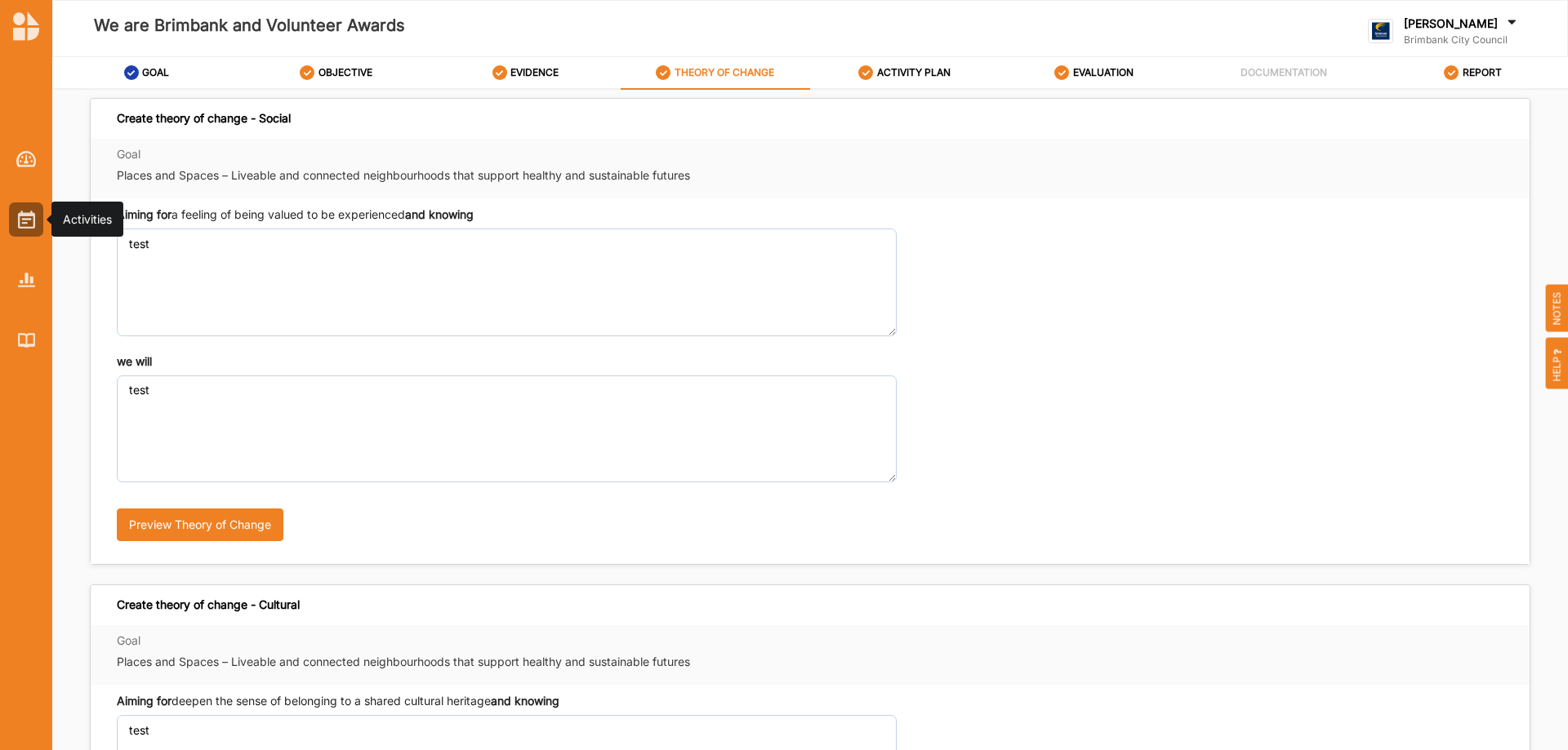
click at [21, 200] on div at bounding box center [26, 237] width 52 height 241
click at [22, 220] on img at bounding box center [26, 220] width 17 height 18
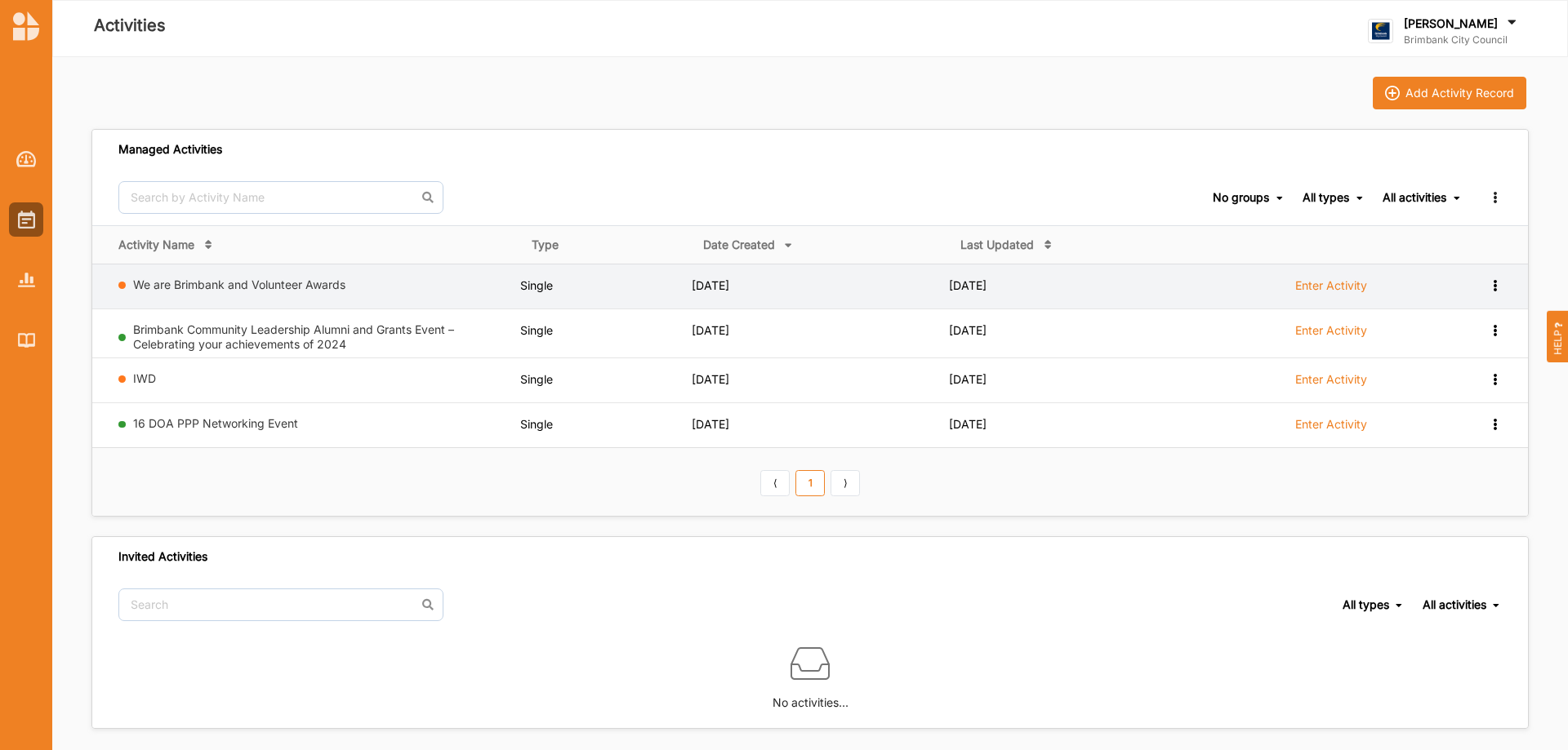
click at [1491, 282] on icon at bounding box center [1495, 283] width 14 height 12
click at [1433, 403] on div "Remove" at bounding box center [1453, 401] width 72 height 12
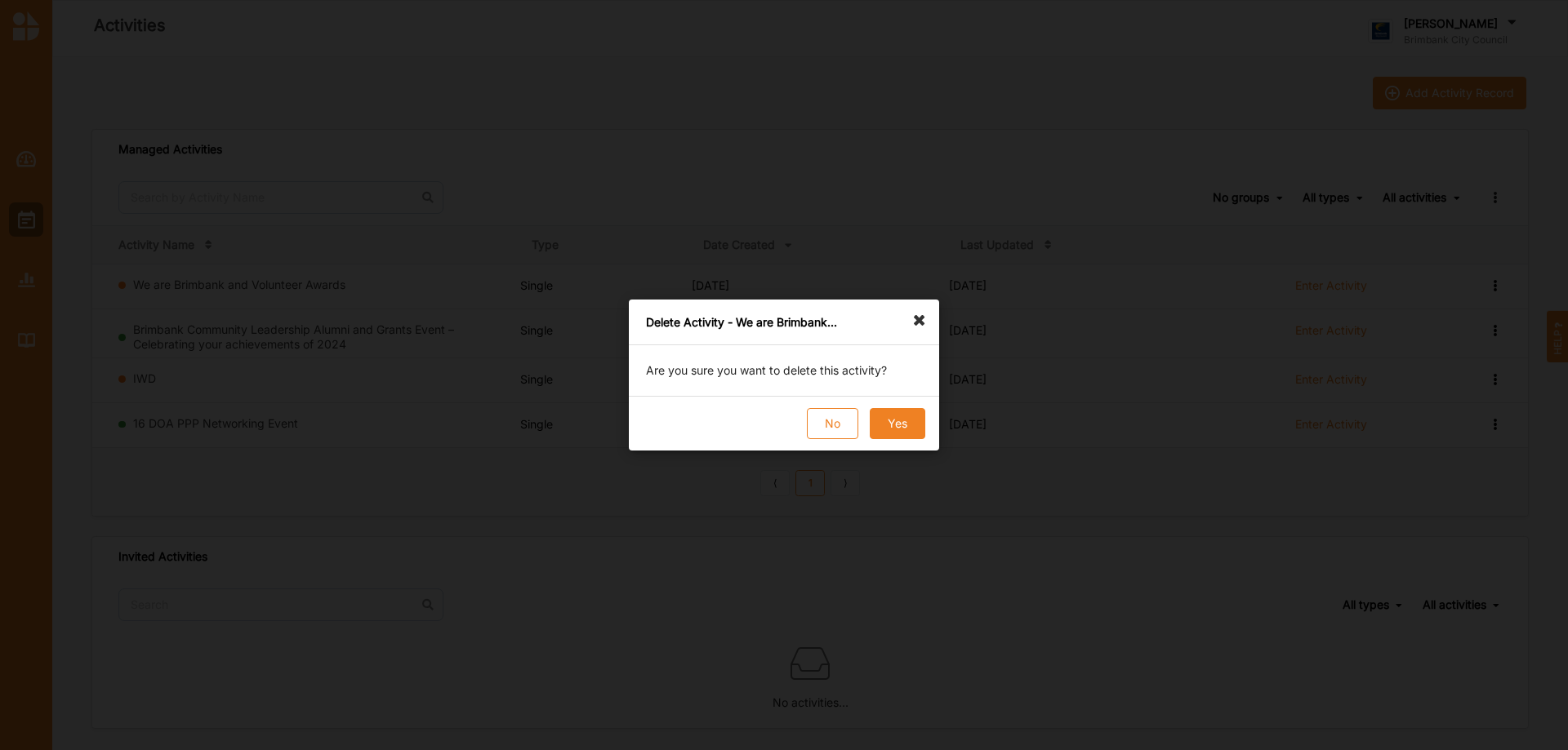
click at [895, 423] on button "Yes" at bounding box center [897, 423] width 55 height 31
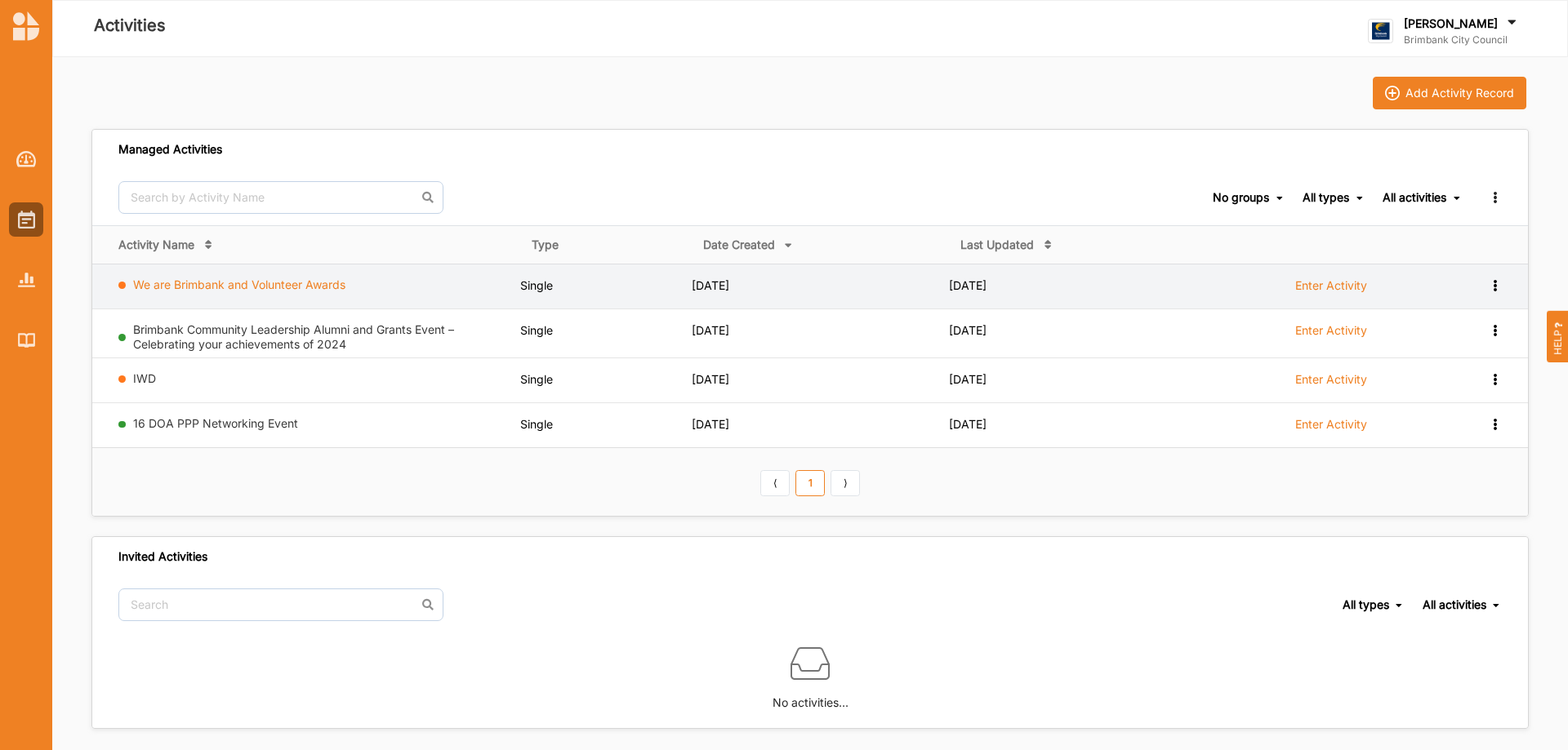
click at [208, 285] on link "We are Brimbank and Volunteer Awards" at bounding box center [239, 284] width 212 height 14
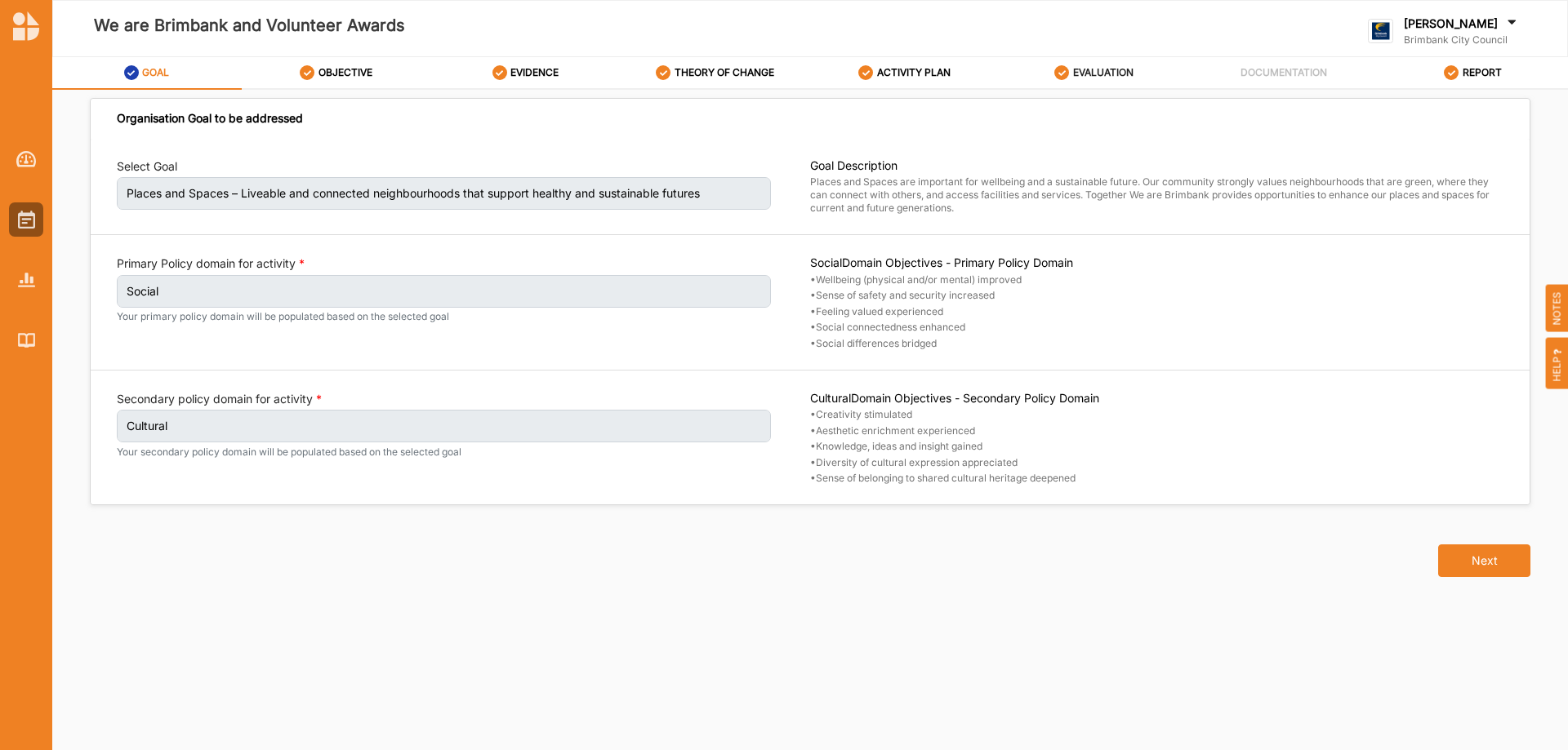
click at [1101, 80] on div "EVALUATION" at bounding box center [1093, 72] width 80 height 29
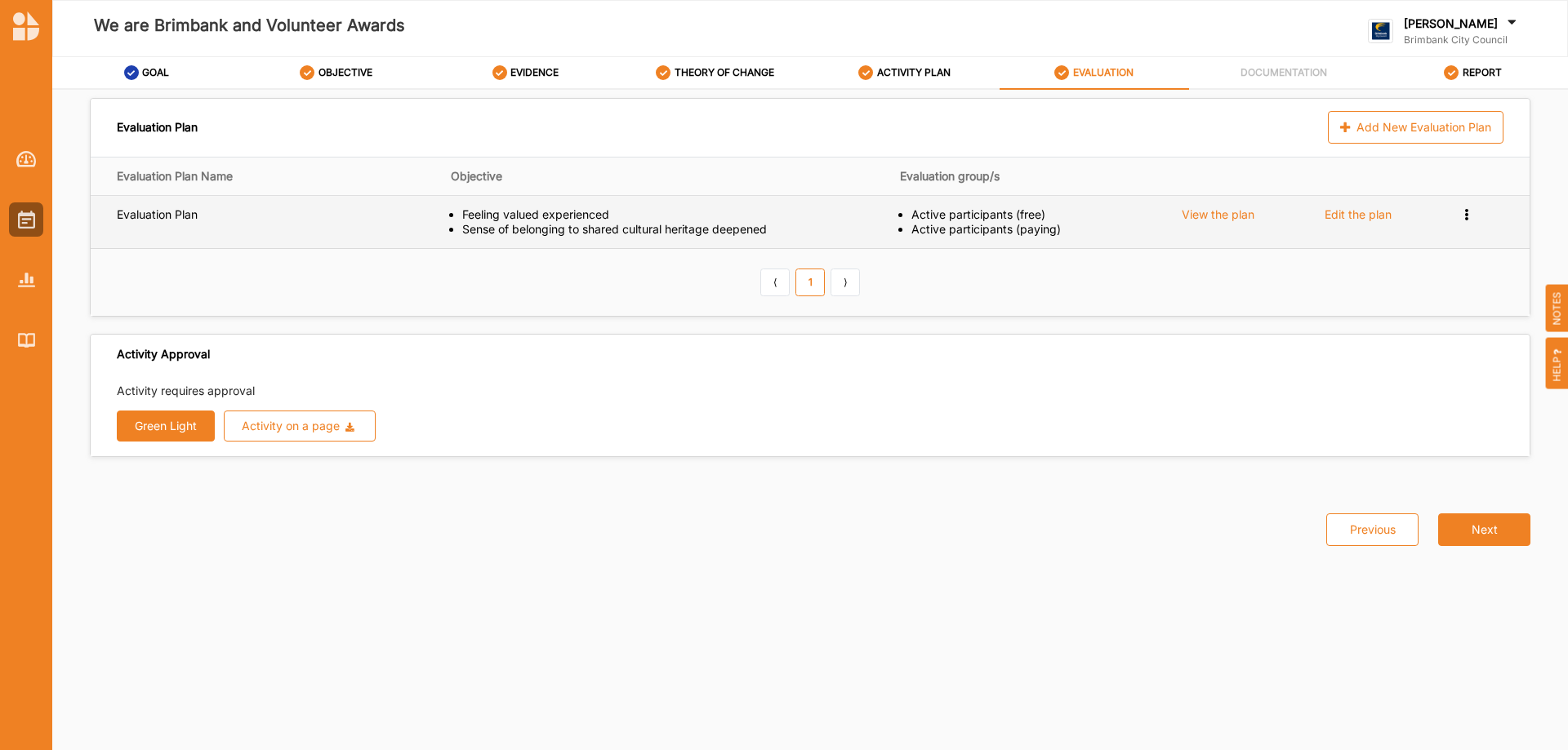
click at [1462, 211] on icon at bounding box center [1467, 213] width 14 height 12
click at [1399, 267] on span "Remove" at bounding box center [1401, 270] width 43 height 14
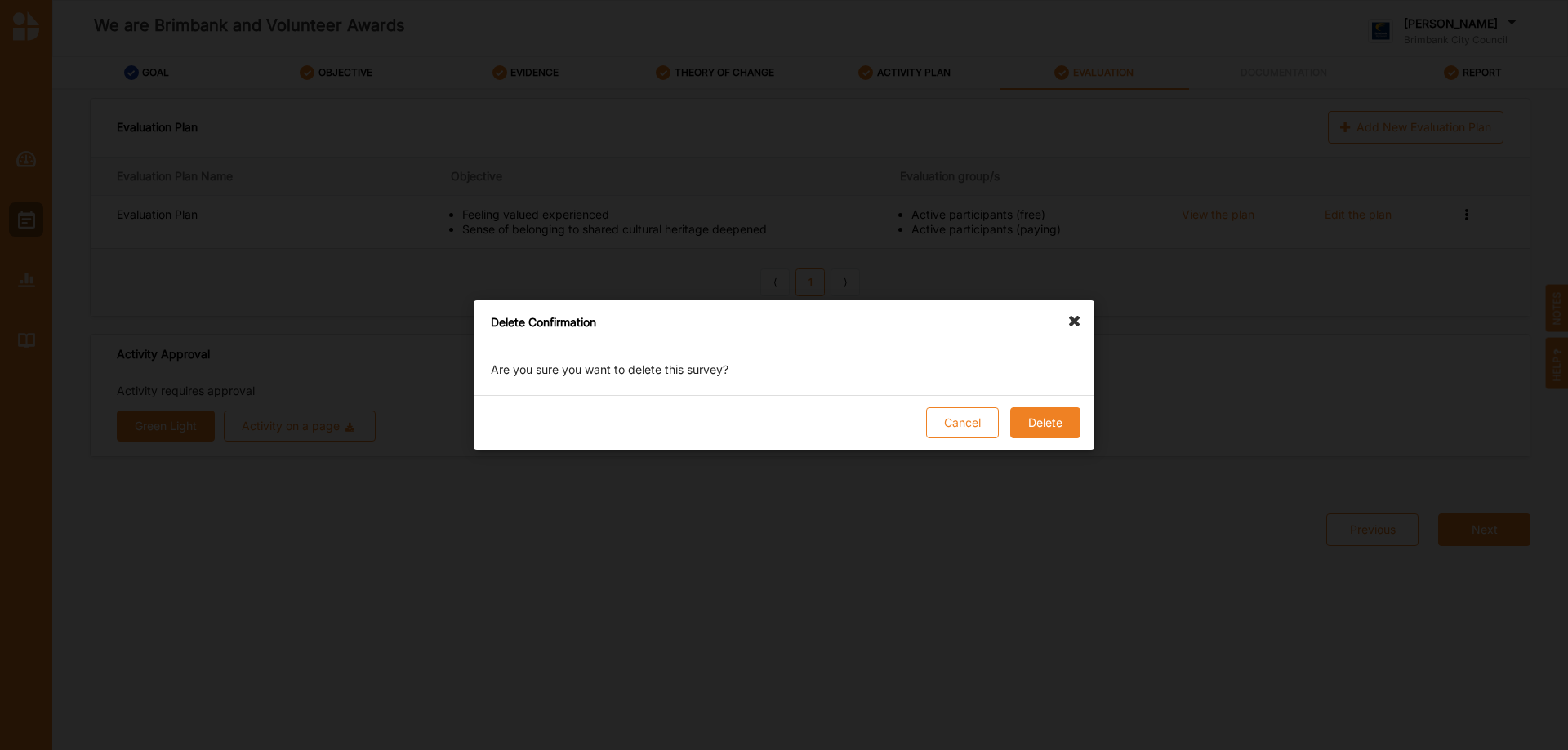
click at [1039, 417] on button "Delete" at bounding box center [1045, 423] width 71 height 31
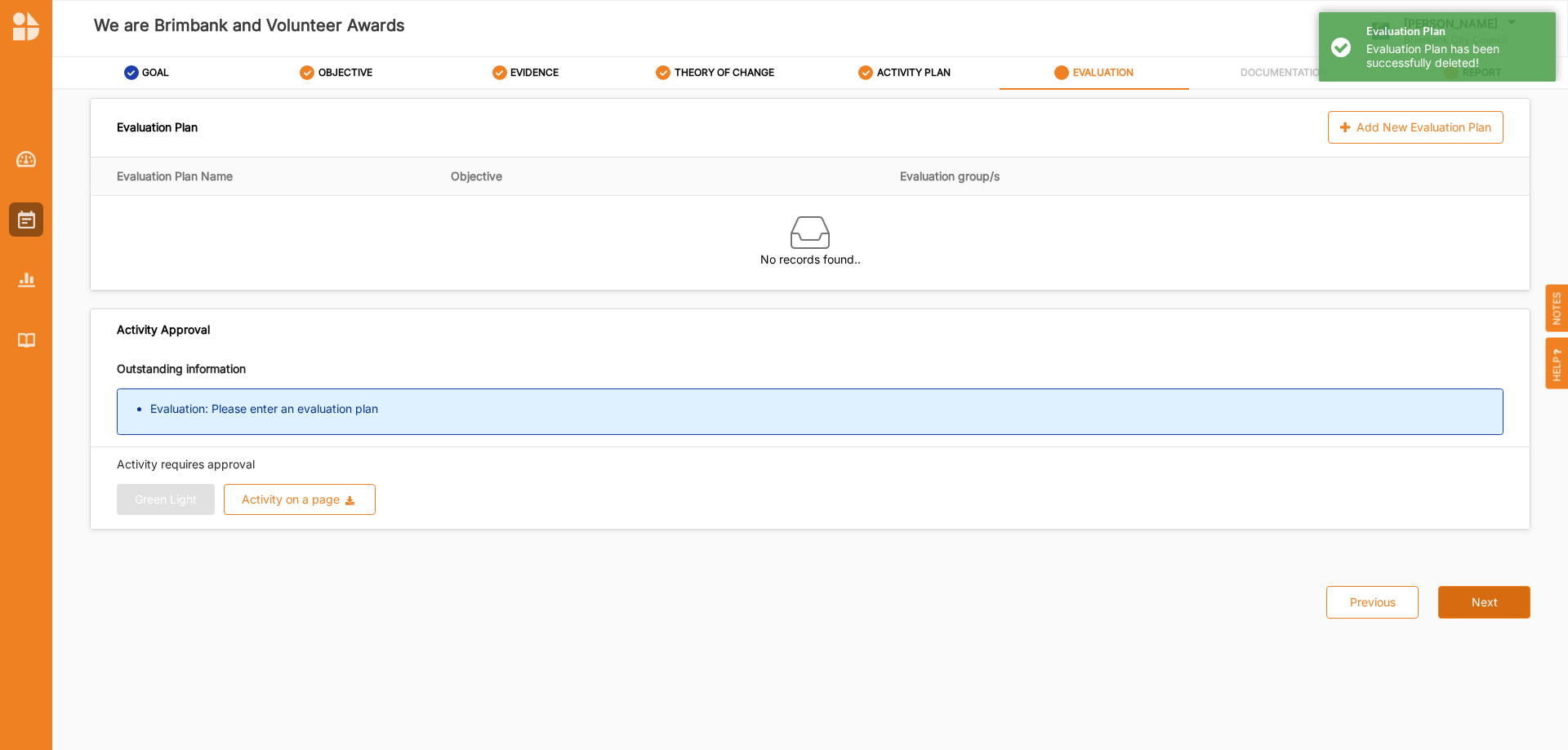
click at [1489, 598] on button "Next" at bounding box center [1483, 602] width 92 height 33
click at [24, 221] on img at bounding box center [26, 220] width 17 height 18
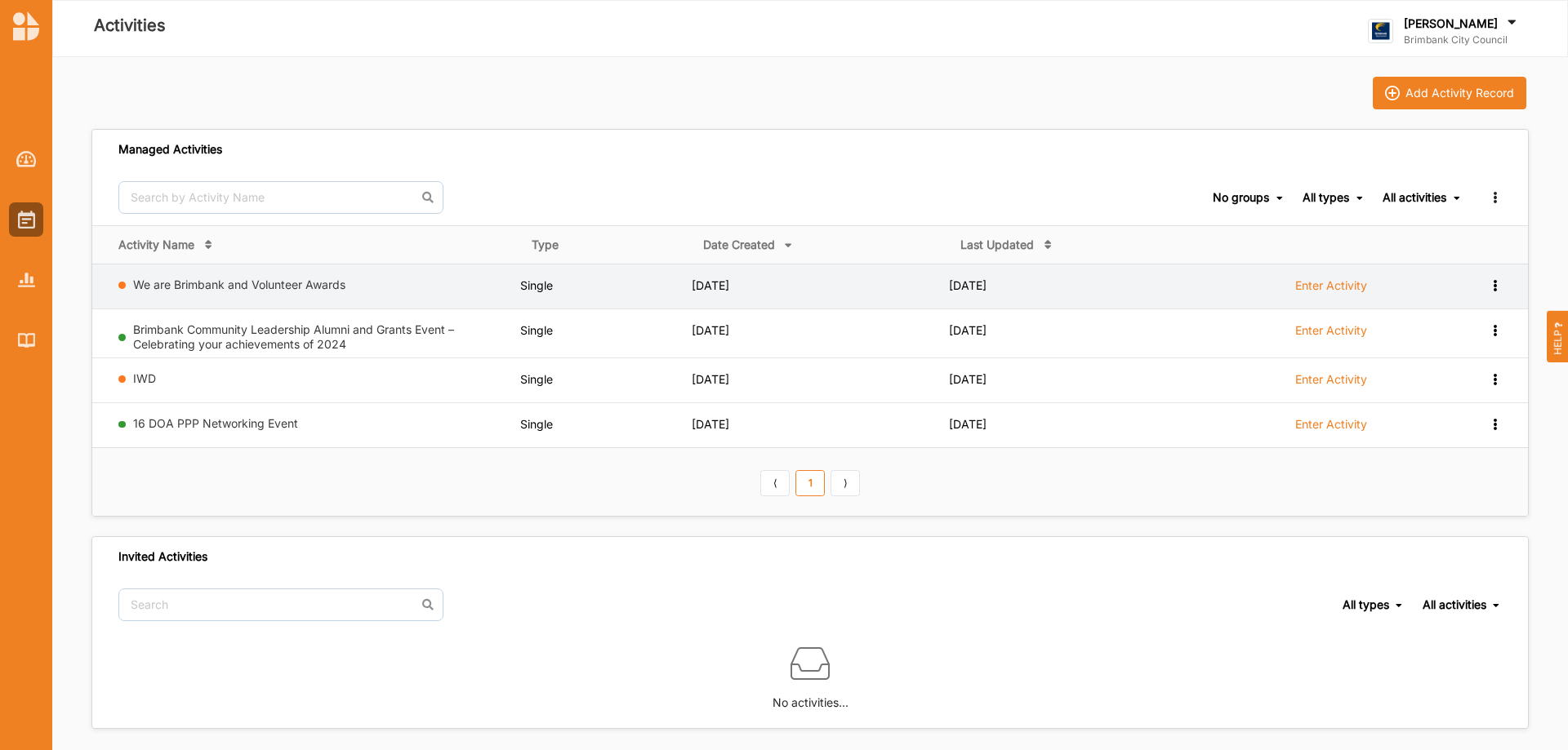
click at [1494, 281] on icon at bounding box center [1495, 283] width 14 height 12
click at [1439, 407] on div "Remove" at bounding box center [1453, 401] width 72 height 12
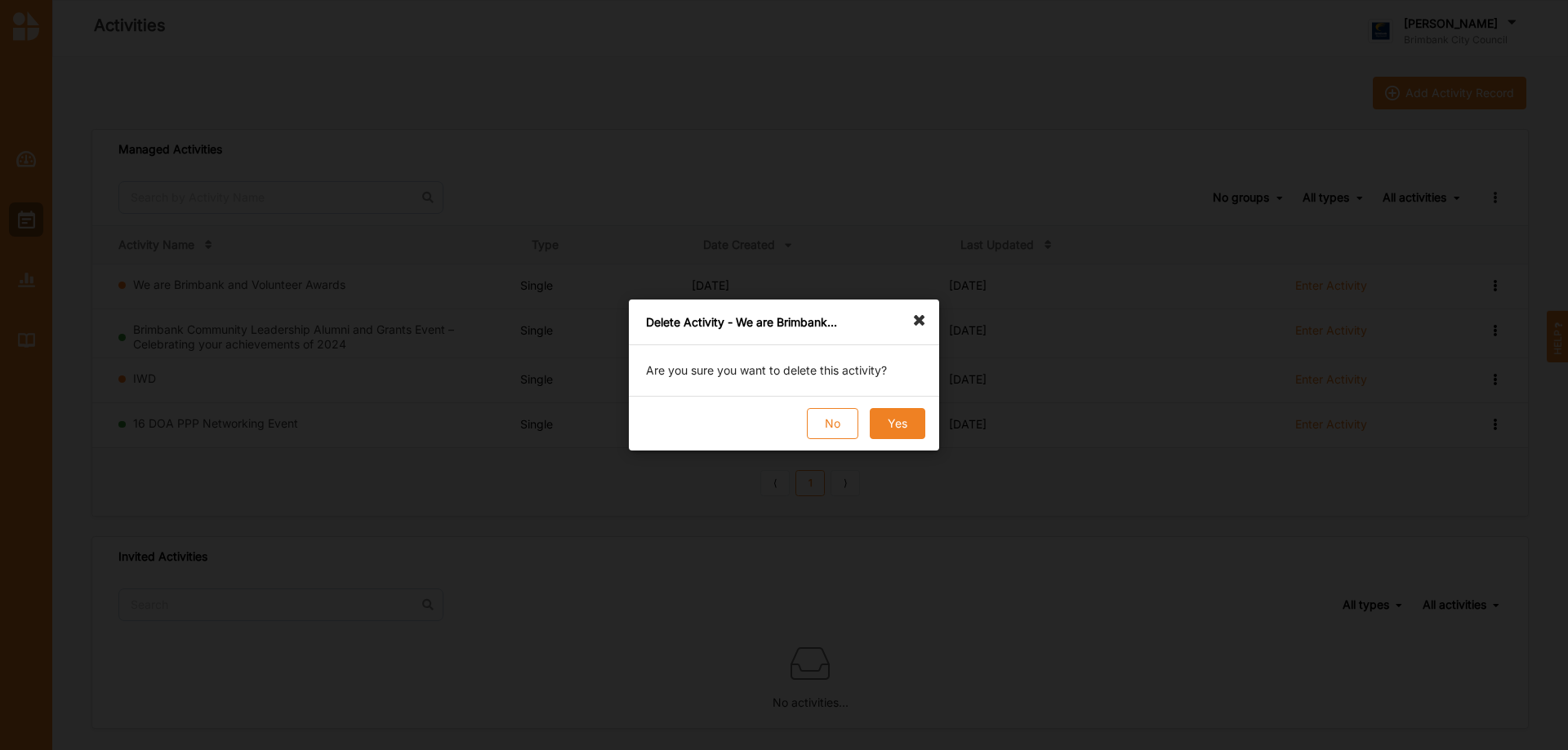
click at [885, 421] on button "Yes" at bounding box center [897, 423] width 55 height 31
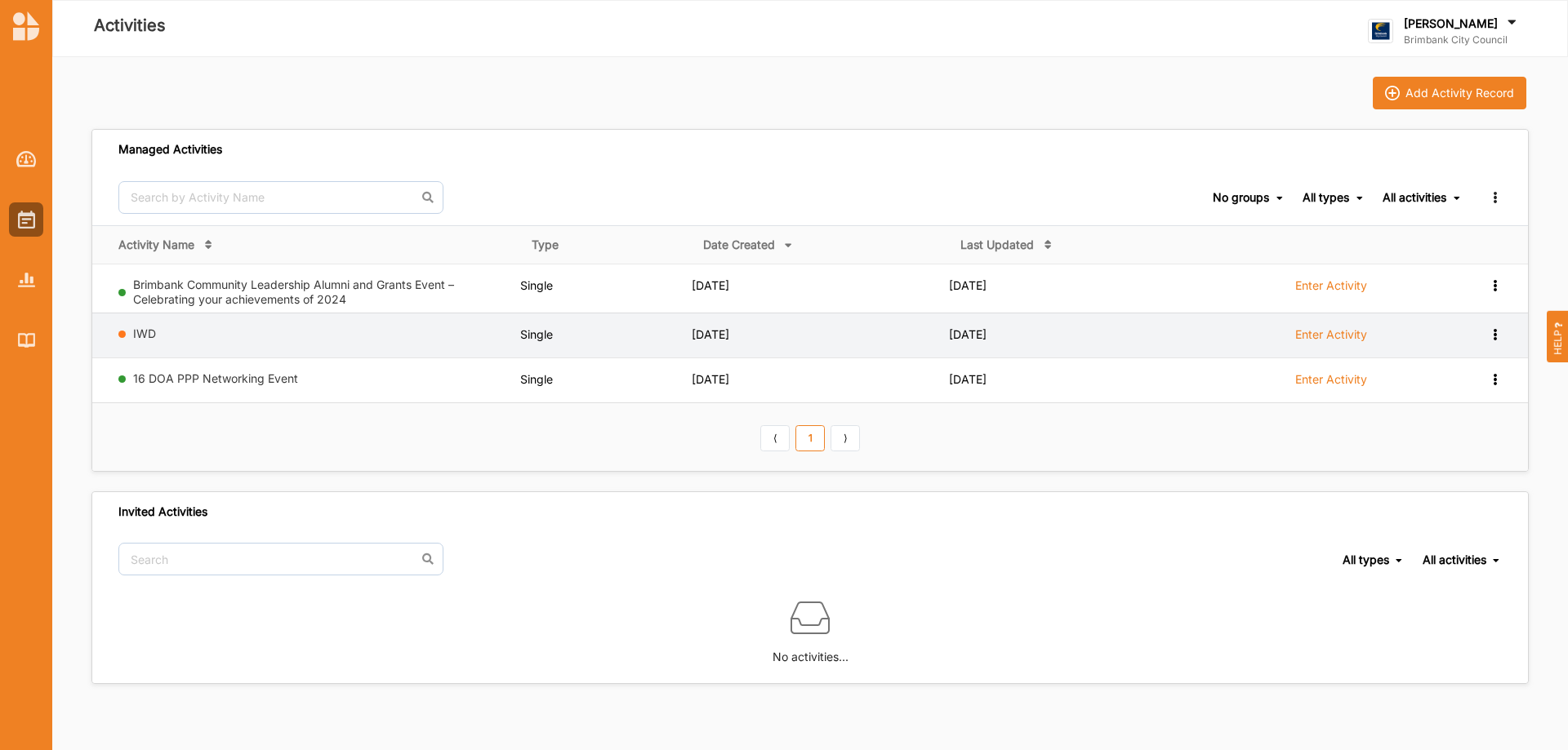
click at [1497, 334] on icon at bounding box center [1495, 333] width 14 height 12
click at [1451, 448] on div "Remove" at bounding box center [1453, 450] width 72 height 12
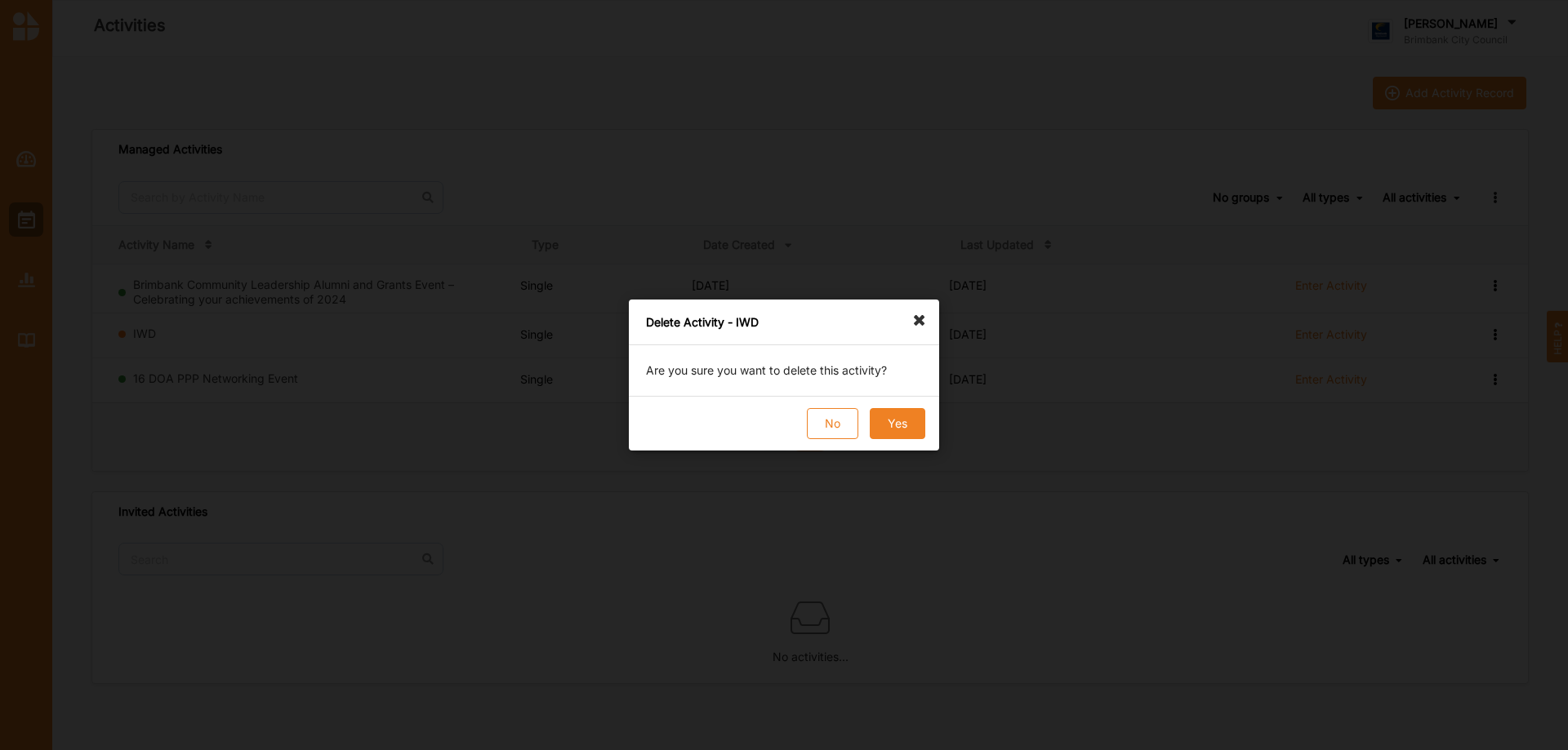
click at [913, 420] on button "Yes" at bounding box center [897, 423] width 55 height 31
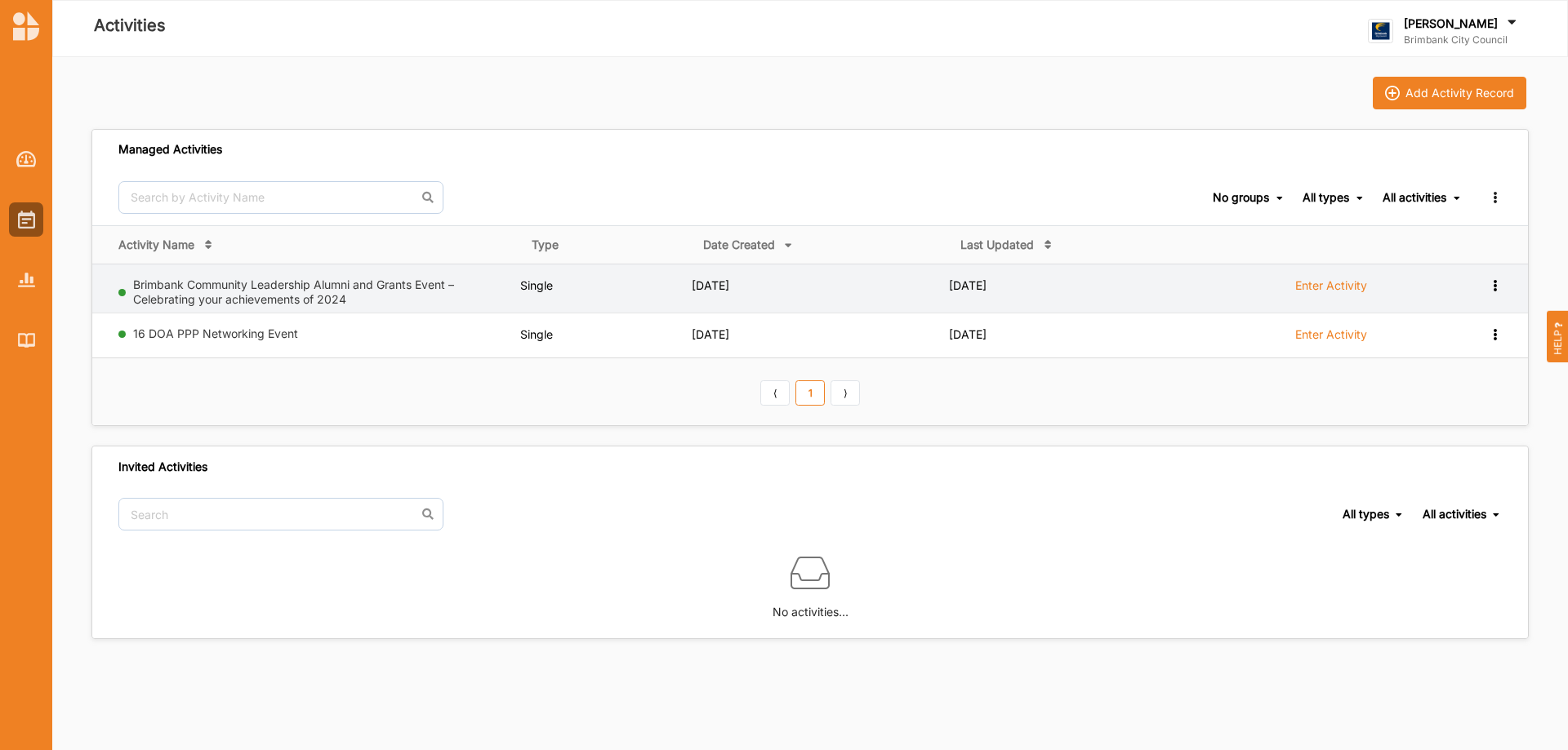
click at [1490, 285] on icon at bounding box center [1495, 283] width 14 height 12
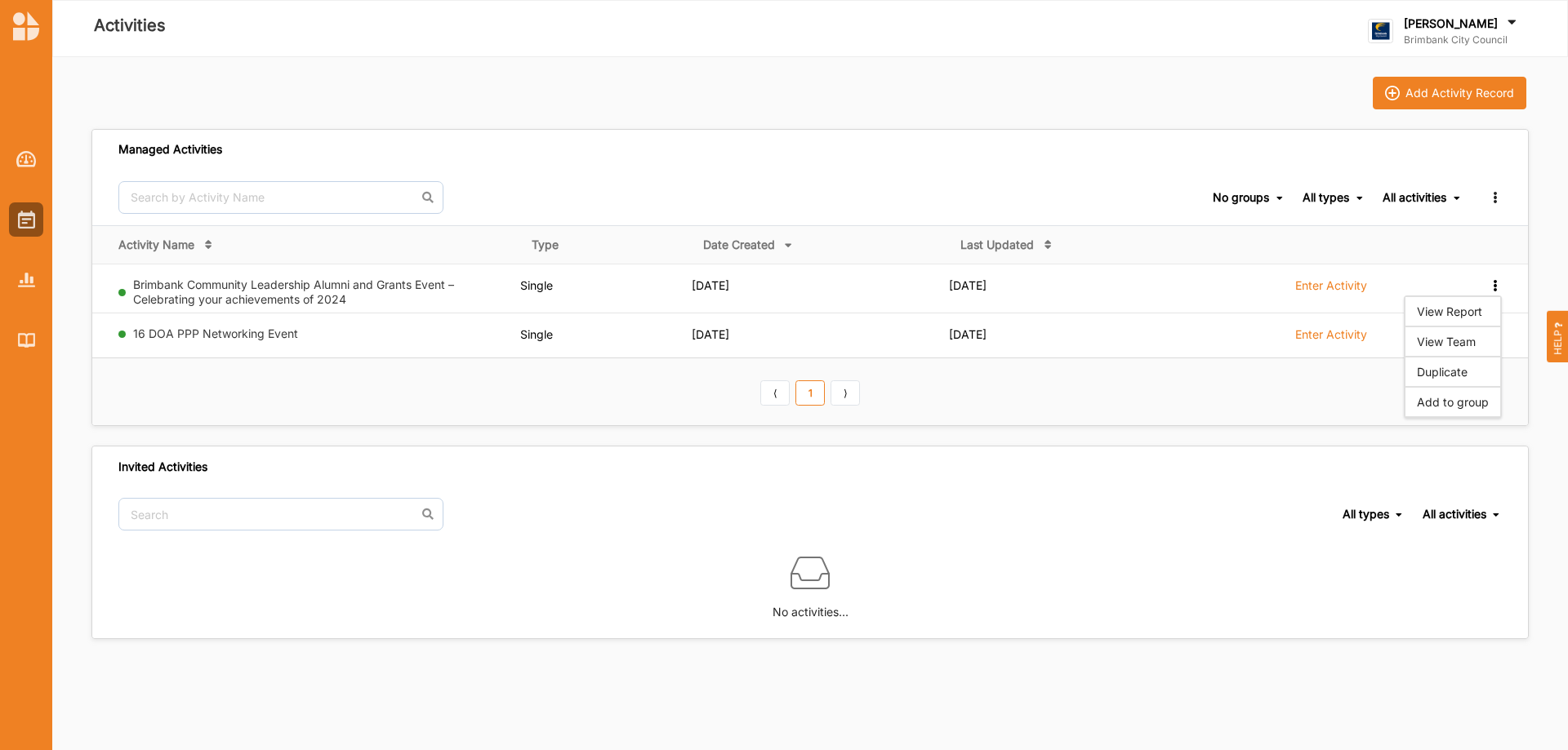
click at [244, 399] on th "⟨ 1 ⟩" at bounding box center [809, 392] width 1436 height 68
